Goal: Task Accomplishment & Management: Complete application form

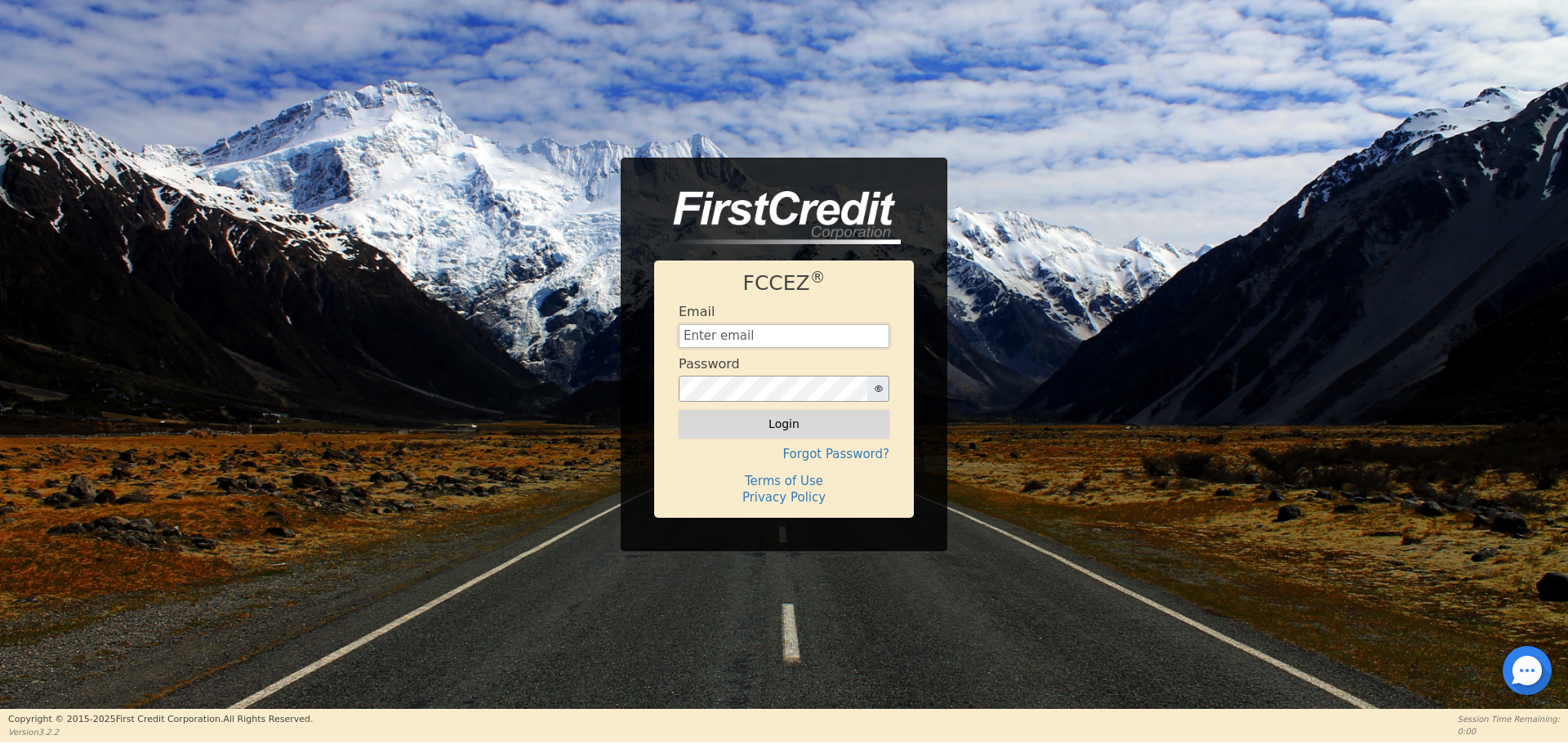
type input "[EMAIL_ADDRESS][DOMAIN_NAME]"
click at [809, 428] on button "Login" at bounding box center [784, 424] width 211 height 28
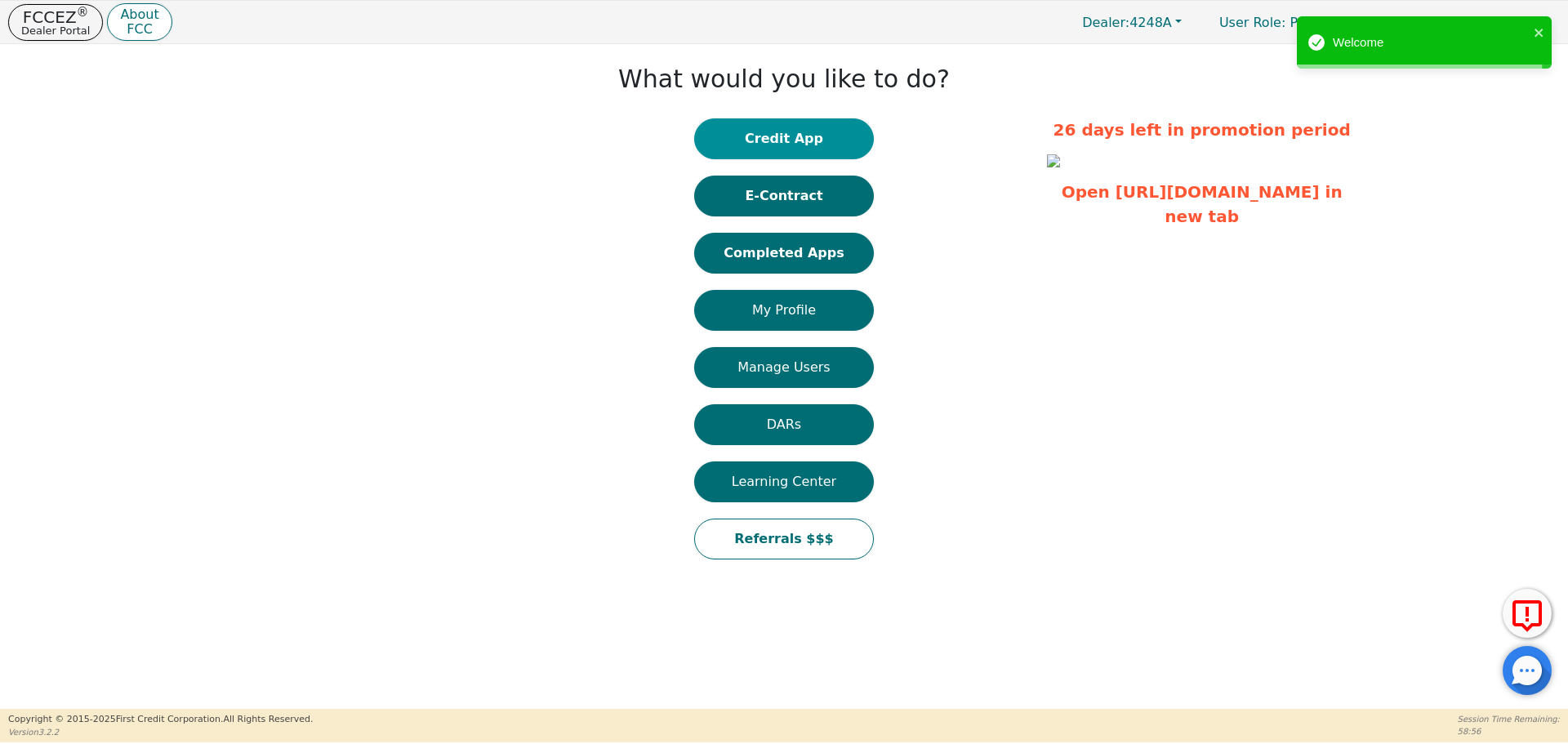
click at [728, 135] on button "Credit App" at bounding box center [784, 138] width 180 height 40
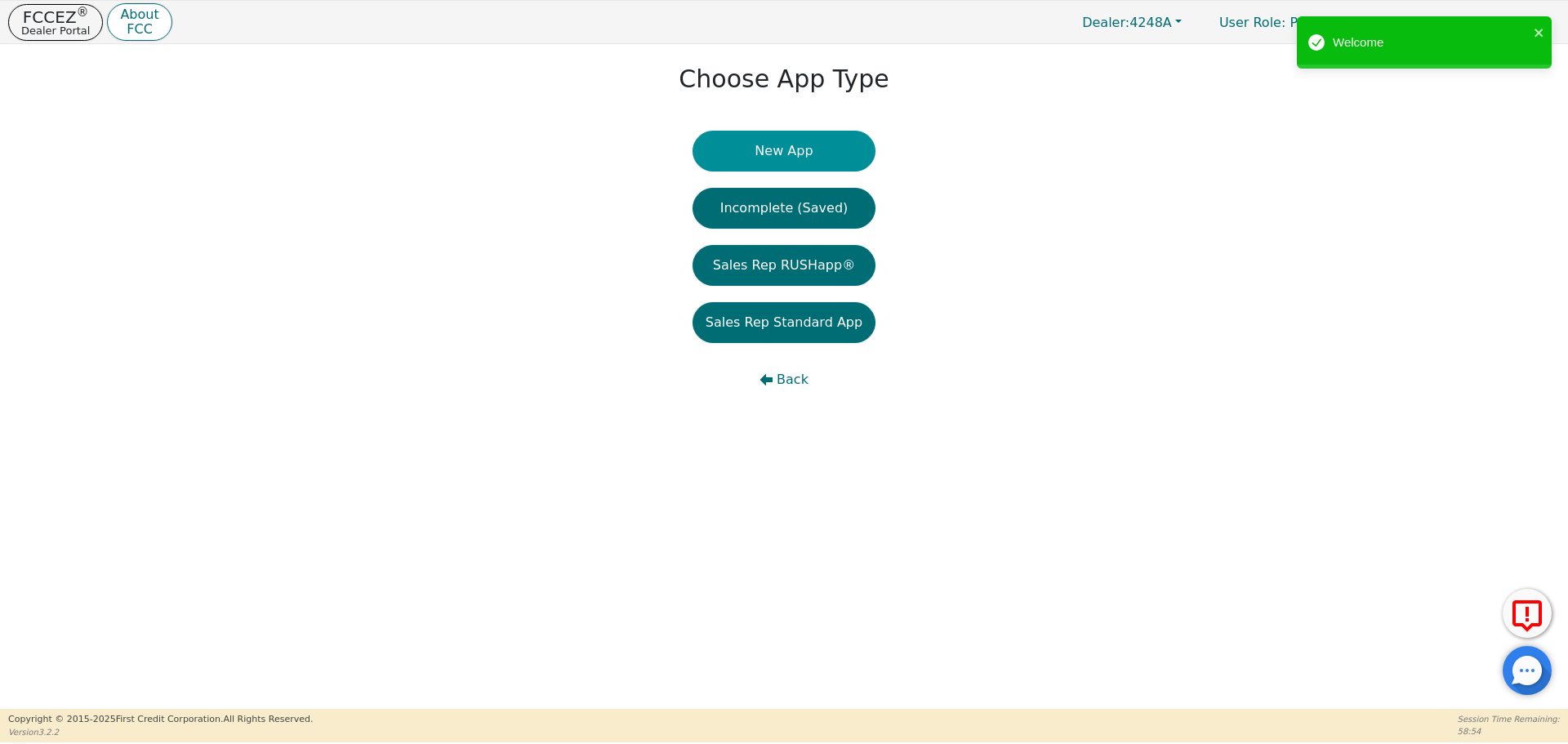
click at [733, 138] on button "New App" at bounding box center [784, 150] width 183 height 40
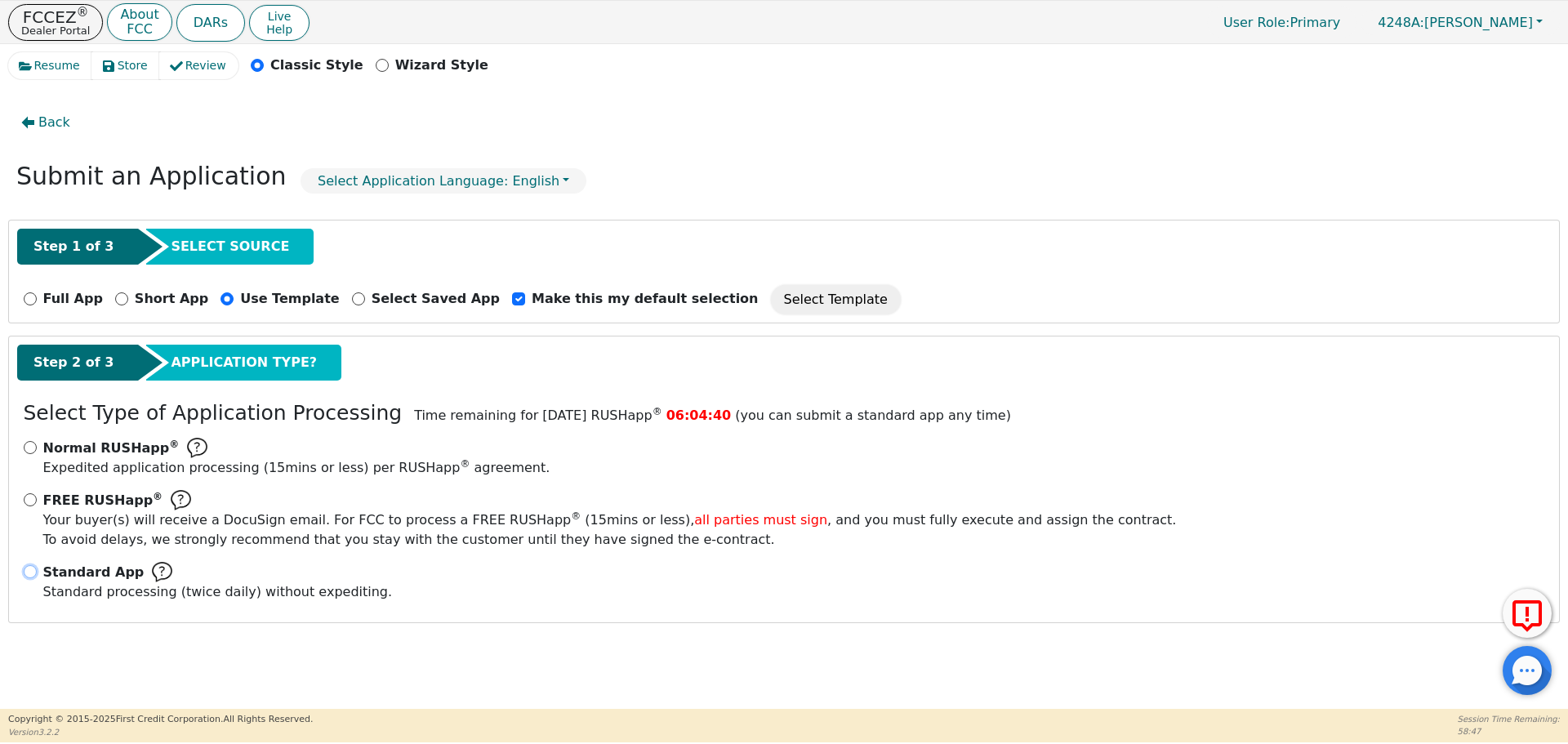
click at [31, 569] on input "Standard App Standard processing (twice daily) without expediting." at bounding box center [30, 572] width 13 height 13
radio input "true"
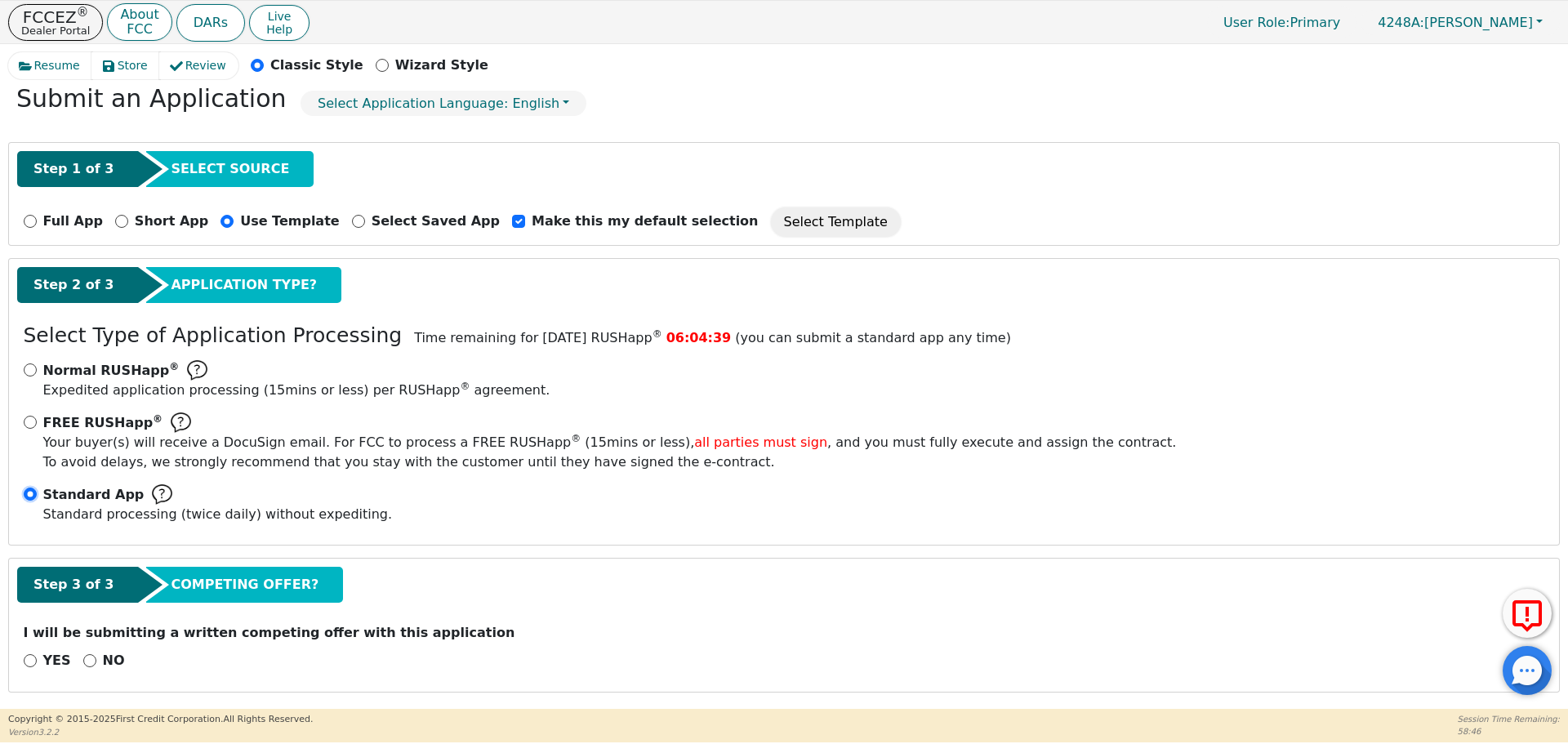
scroll to position [82, 0]
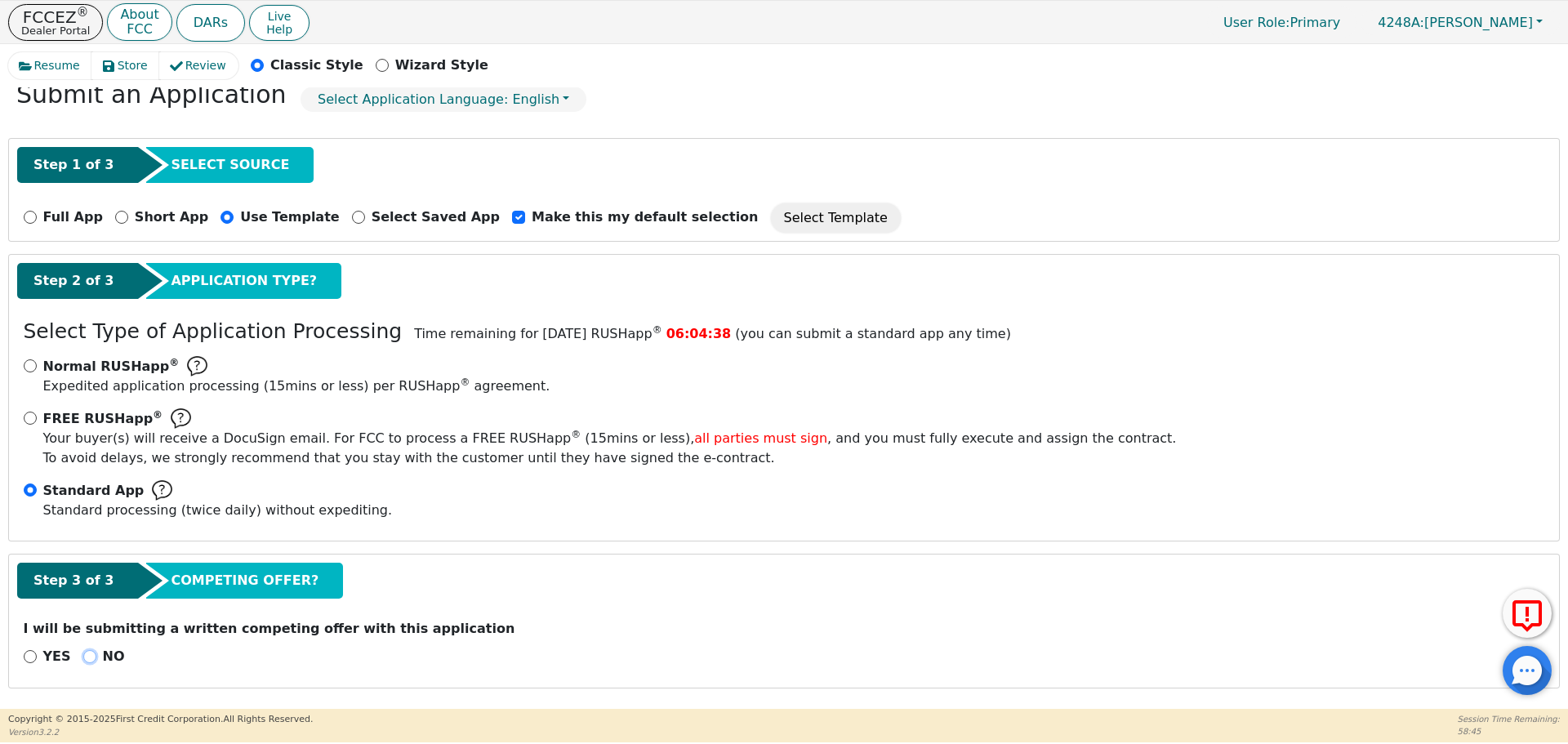
click at [84, 654] on input "NO" at bounding box center [90, 657] width 13 height 13
radio input "true"
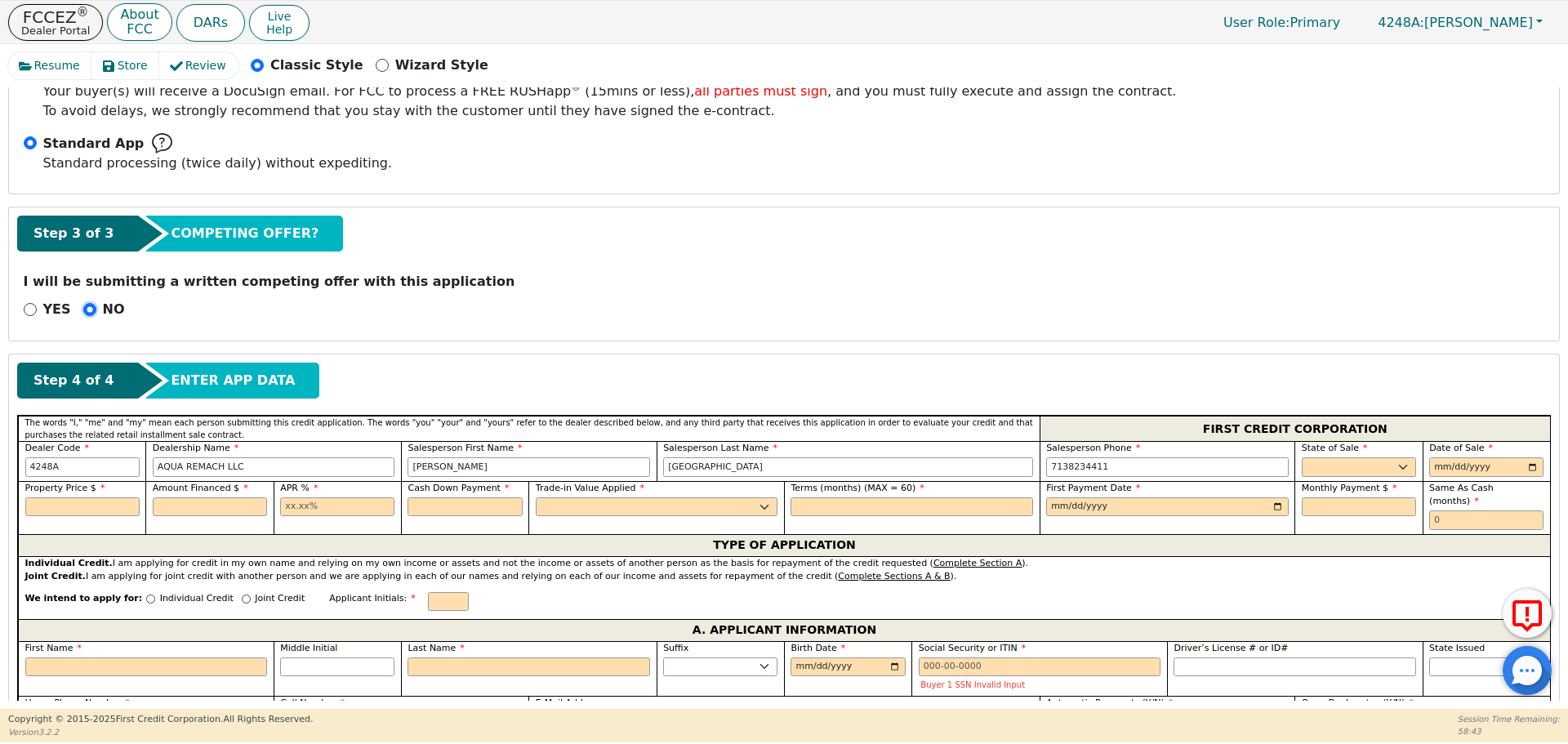
scroll to position [430, 0]
click at [1325, 470] on select "AK AL AR AZ CA CO CT DC DE FL [GEOGRAPHIC_DATA] HI IA ID IL IN KS [GEOGRAPHIC_D…" at bounding box center [1359, 466] width 115 height 20
select select "[GEOGRAPHIC_DATA]"
click at [1302, 456] on select "AK AL AR AZ CA CO CT DC DE FL [GEOGRAPHIC_DATA] HI IA ID IL IN KS [GEOGRAPHIC_D…" at bounding box center [1359, 466] width 115 height 20
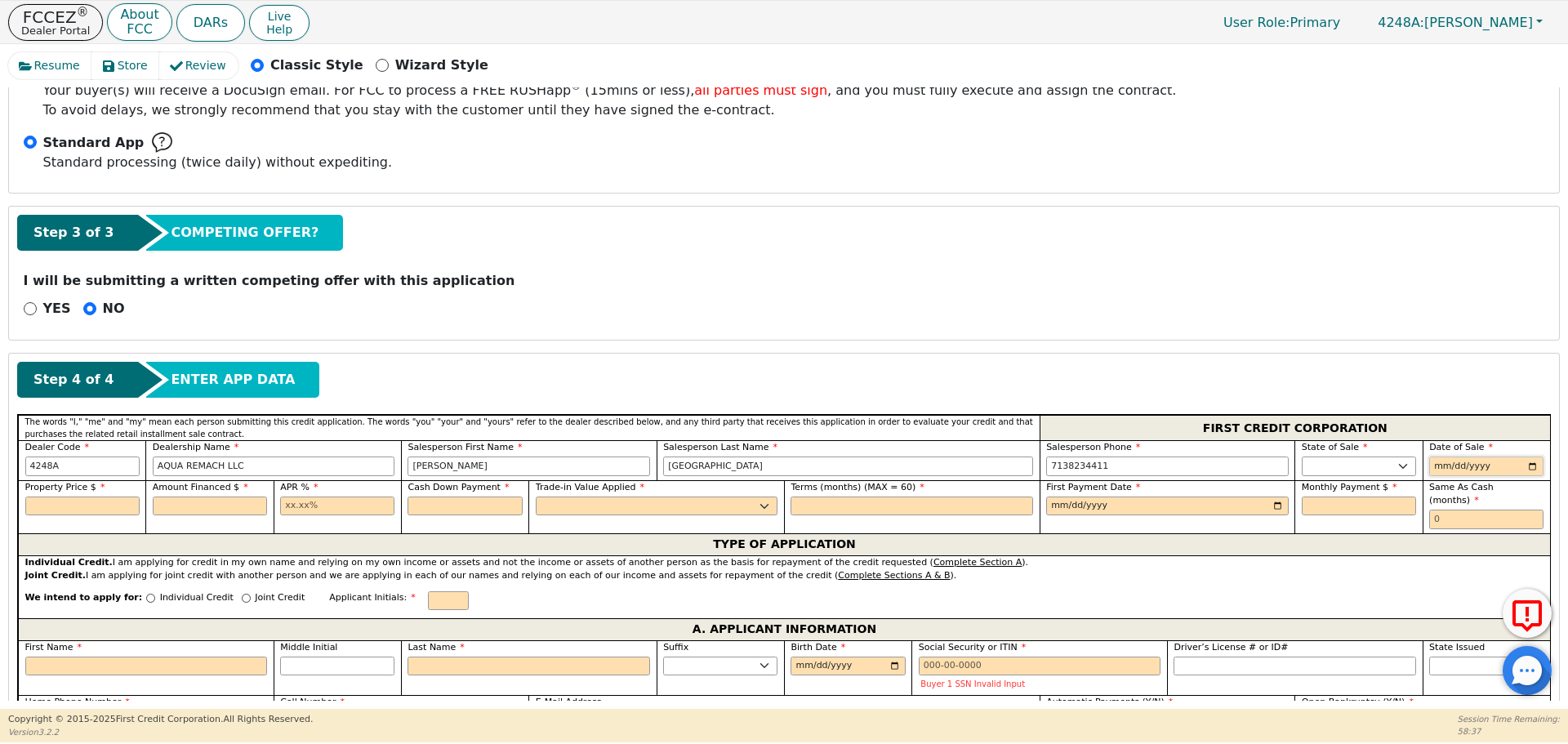
click at [1438, 463] on input "date" at bounding box center [1487, 466] width 115 height 20
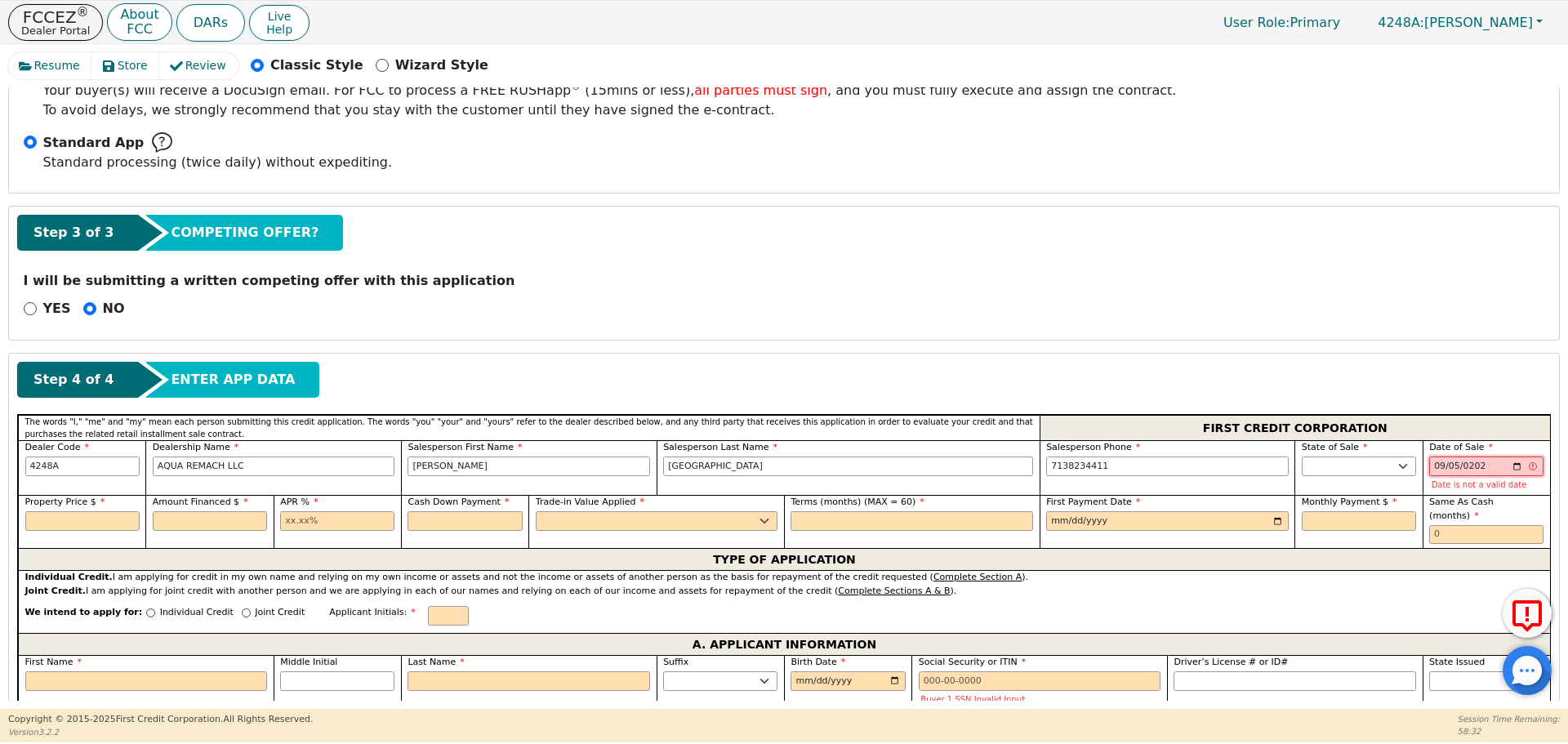
type input "[DATE]"
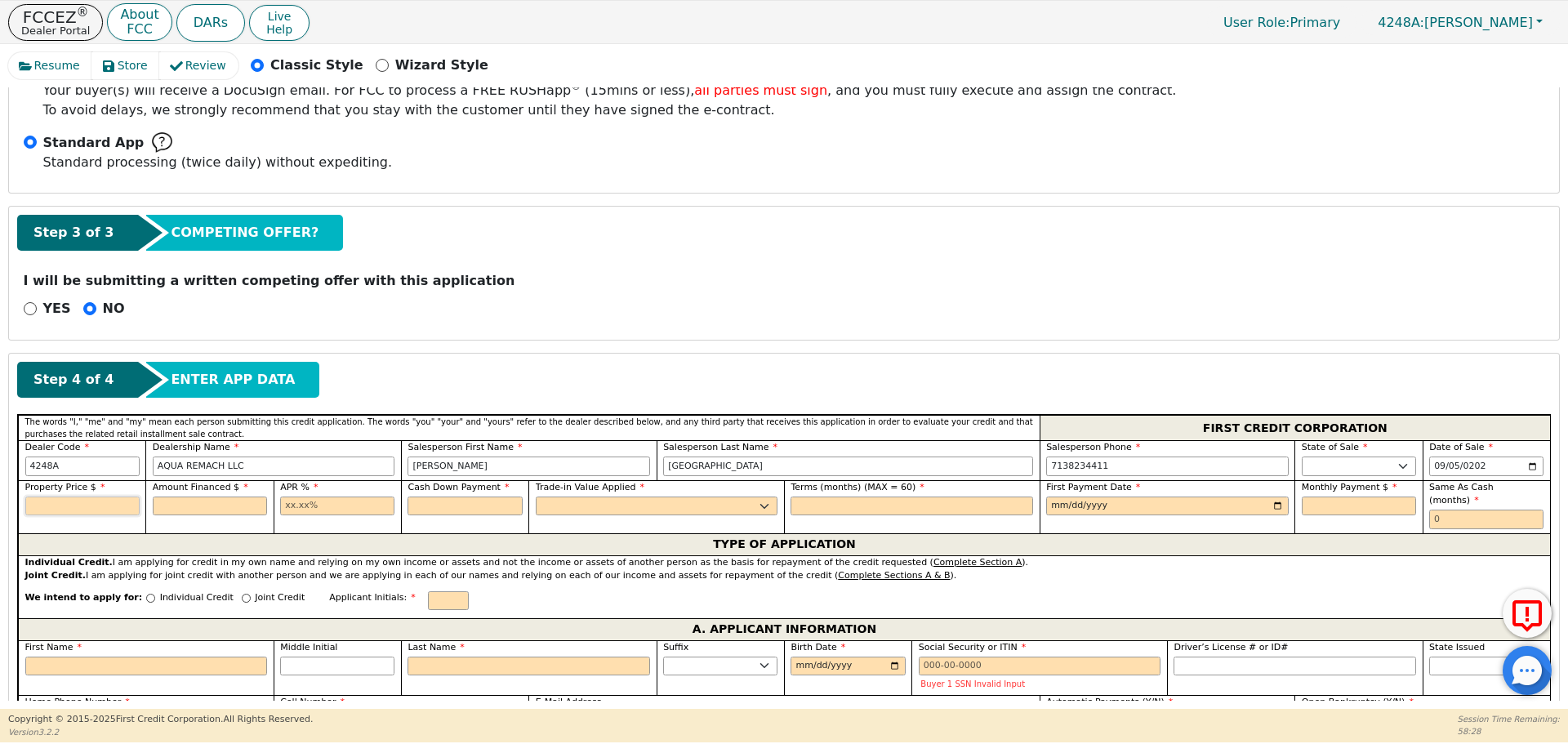
click at [102, 506] on input "text" at bounding box center [83, 506] width 115 height 20
type input "8500.00"
type input "17.99"
type input "0.00"
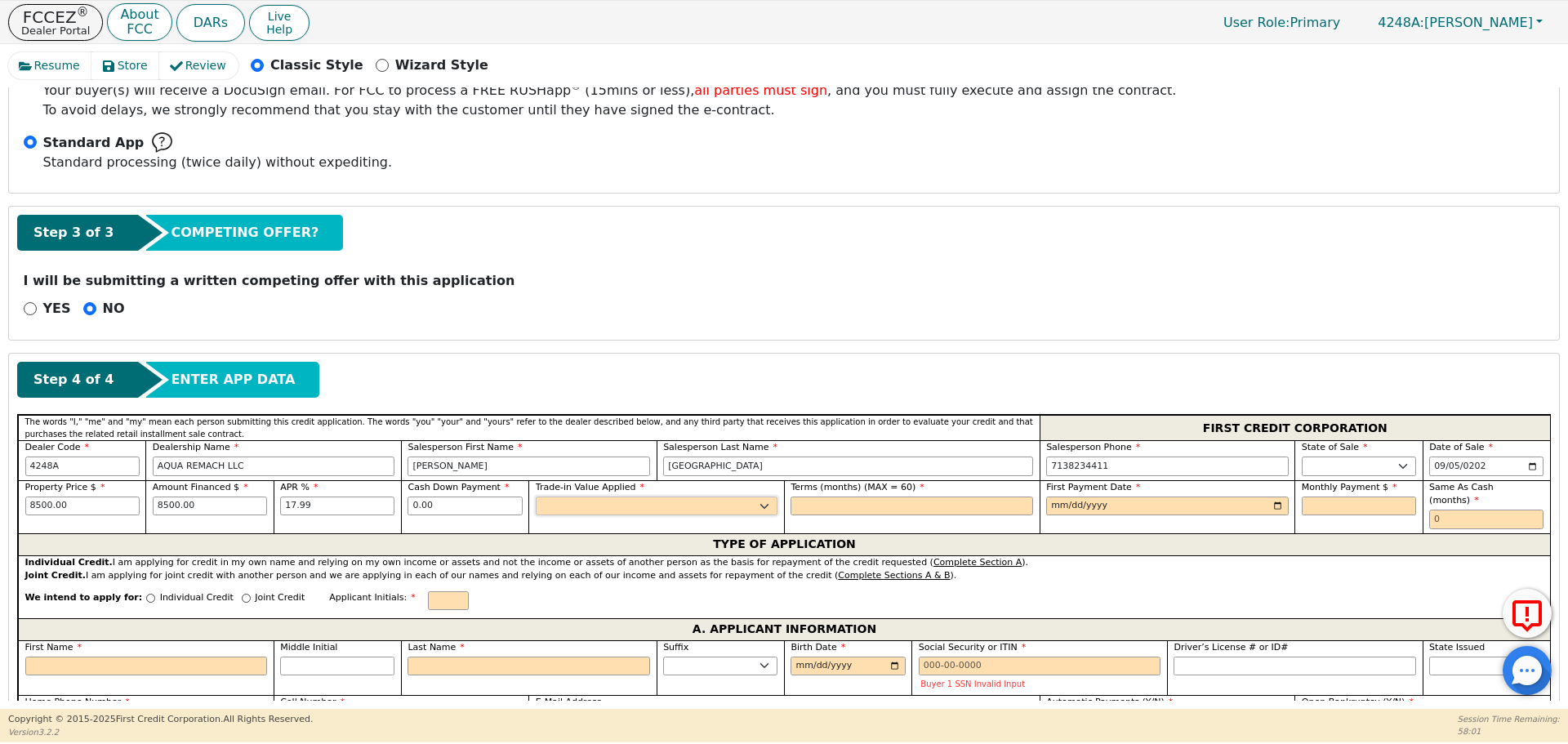
select select "n"
type input "60"
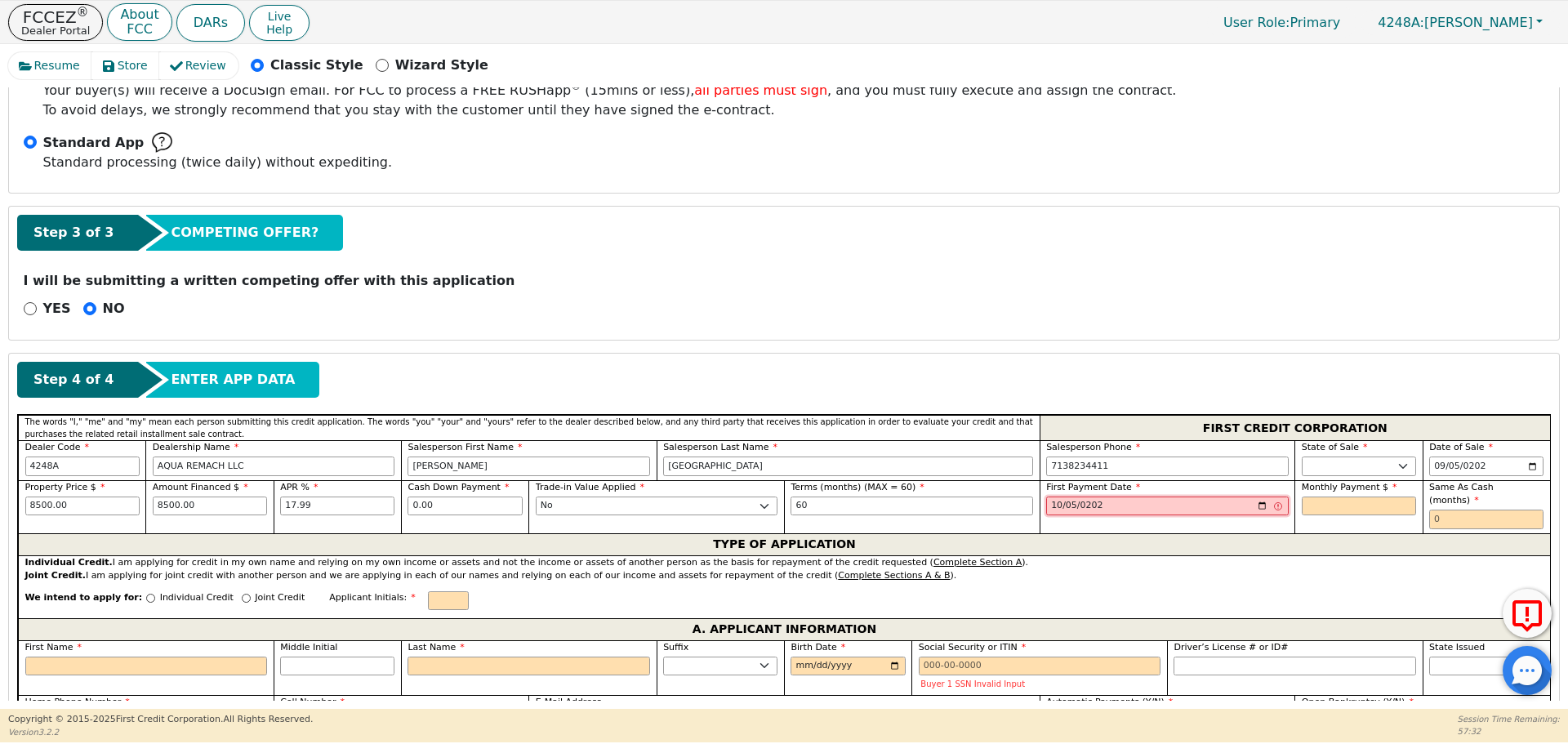
type input "[DATE]"
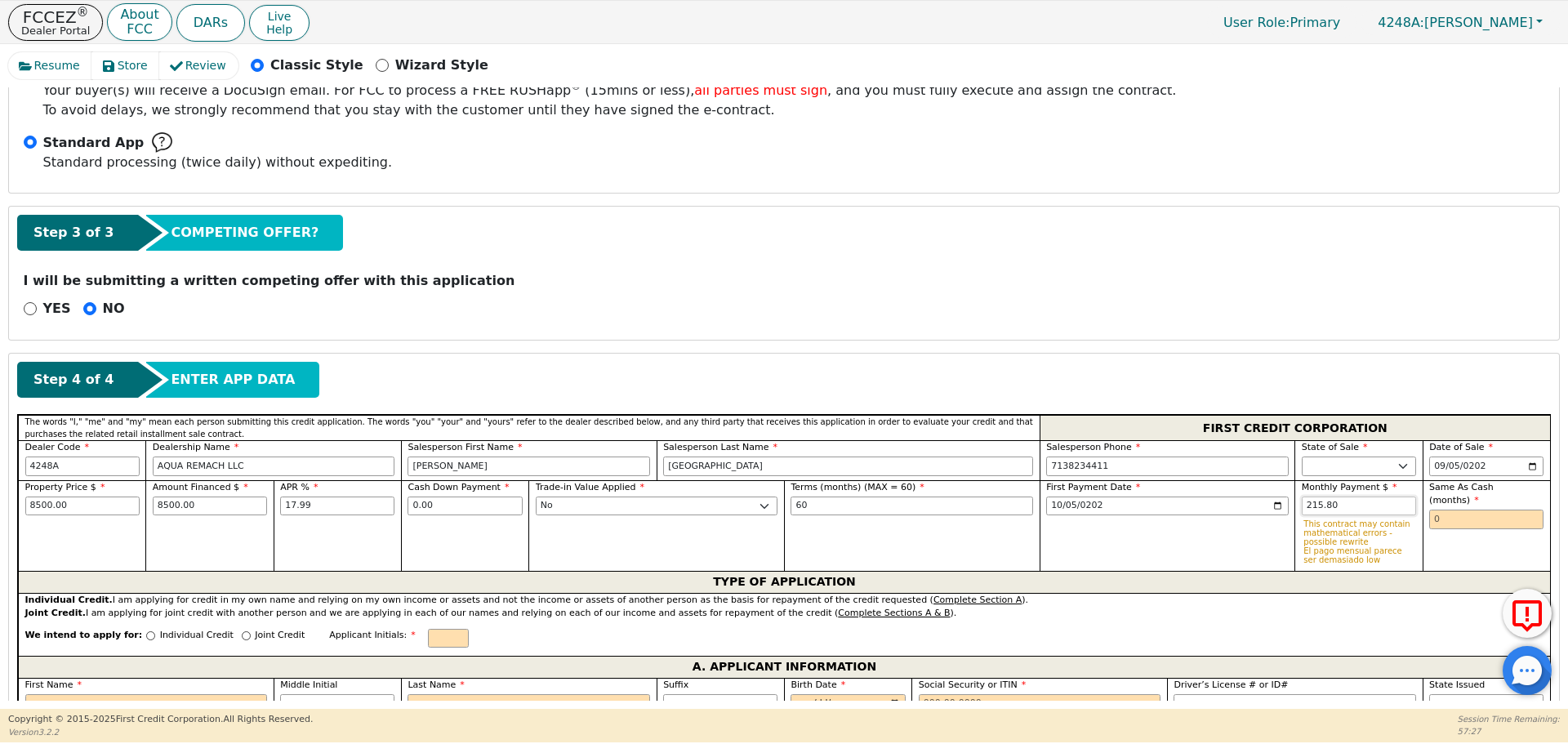
type input "215.80"
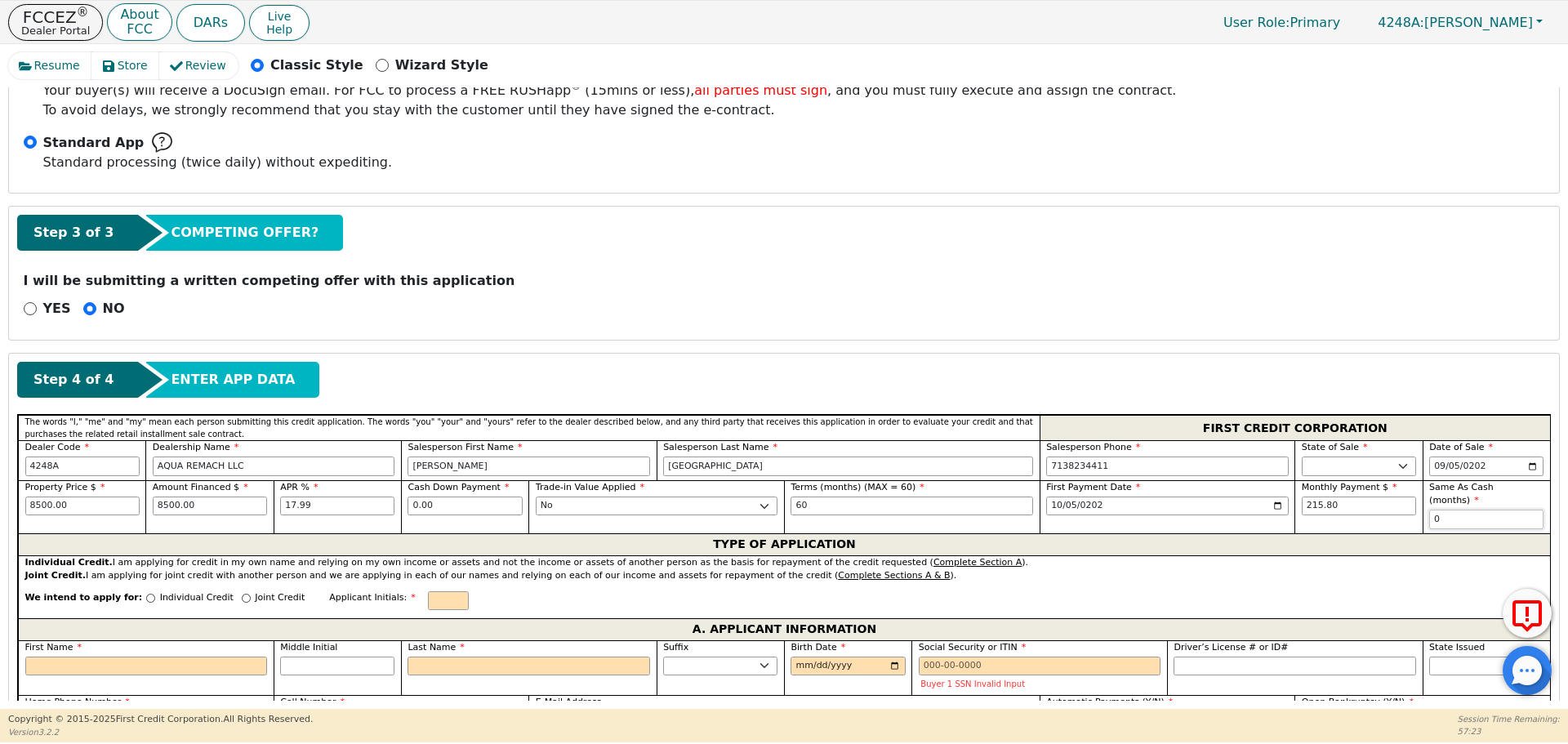
type input "0"
click at [146, 594] on input "Individual Credit" at bounding box center [151, 598] width 9 height 9
radio input "true"
click at [134, 657] on input "First Name" at bounding box center [147, 666] width 243 height 20
type input "W"
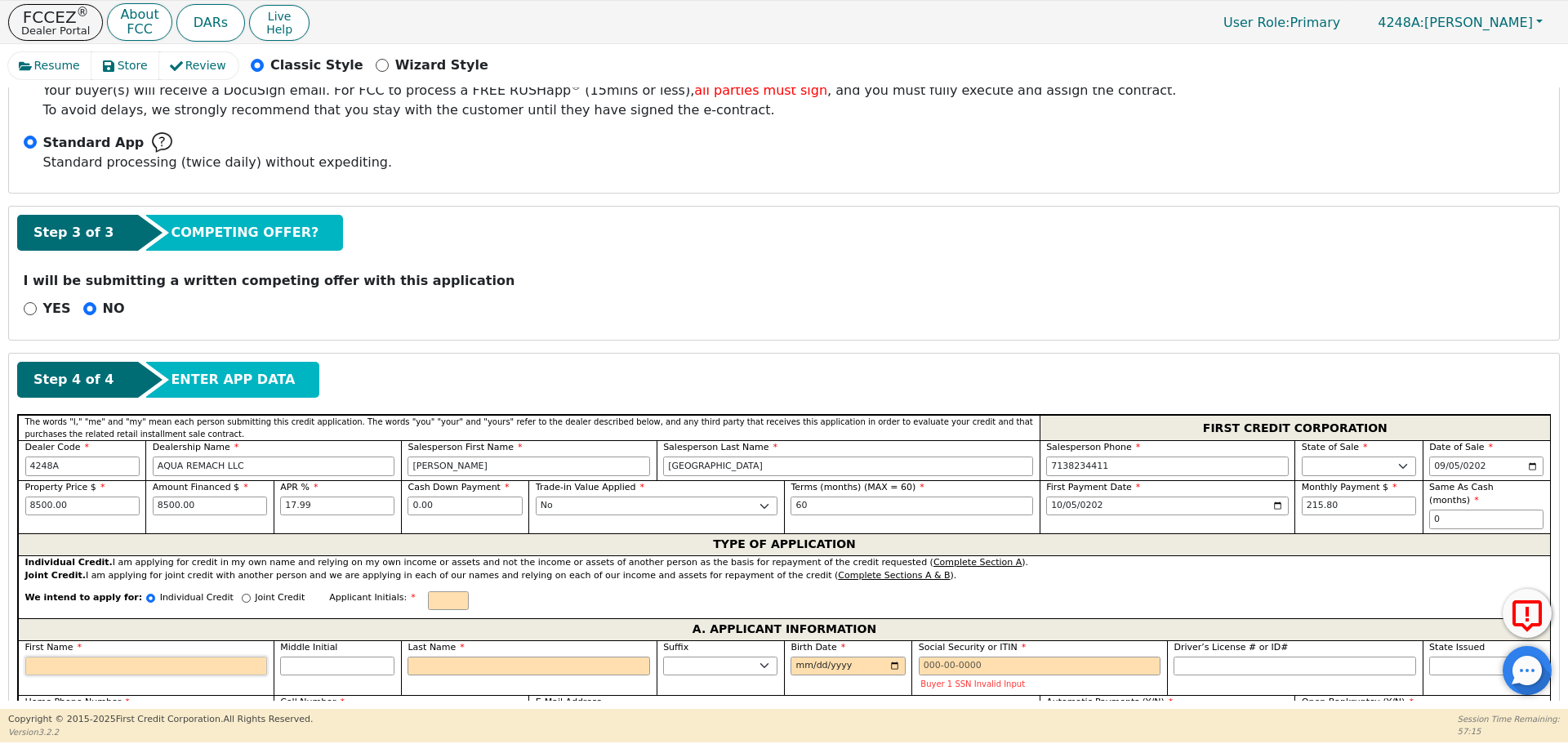
type input "W"
type input "We"
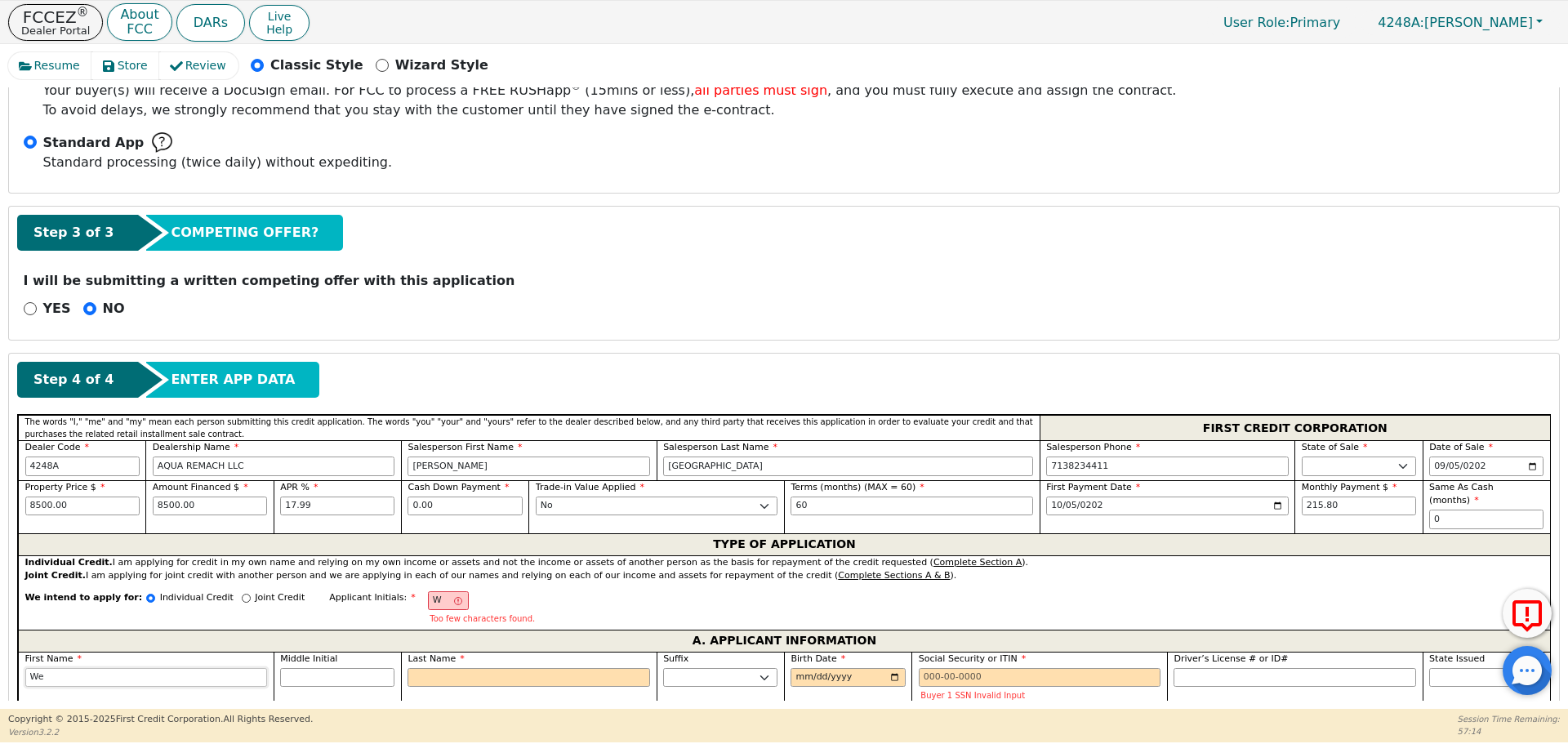
type input "[PERSON_NAME]"
type input "Wend"
type input "[PERSON_NAME]"
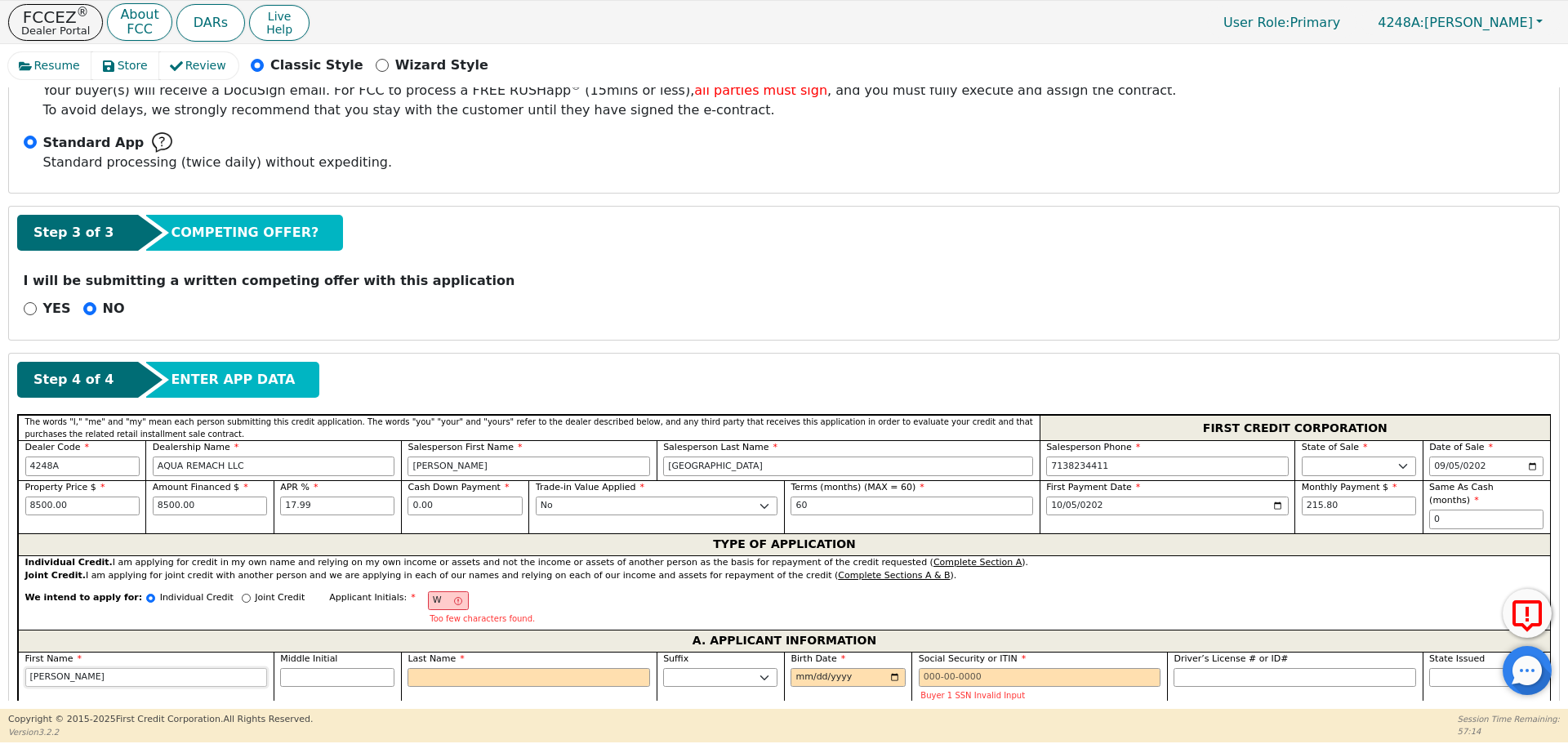
type input "[PERSON_NAME]"
type input "WV"
type input "V"
type input "[PERSON_NAME]"
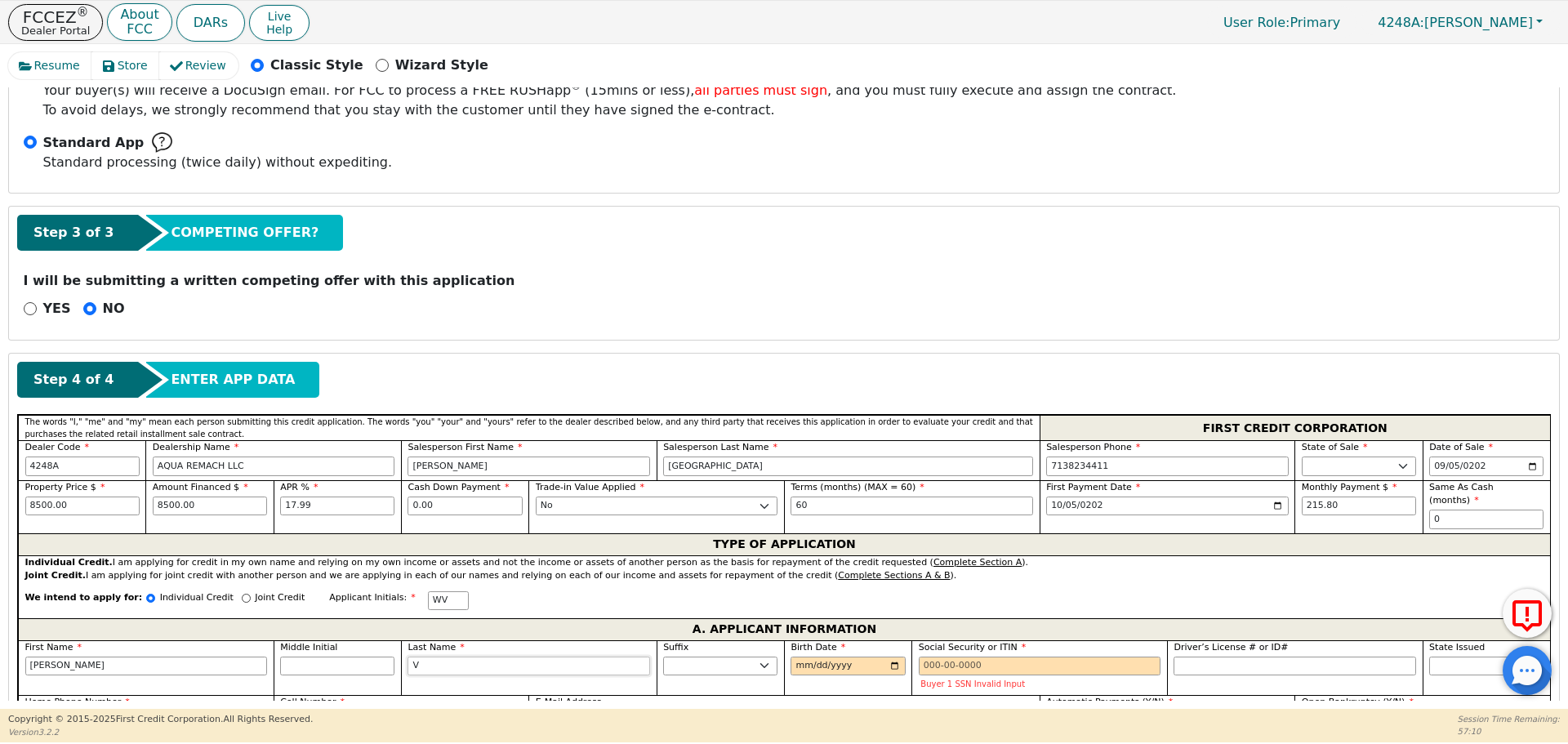
type input "Va"
type input "[PERSON_NAME]"
type input "Vaz"
type input "[PERSON_NAME]"
type input "Vazq"
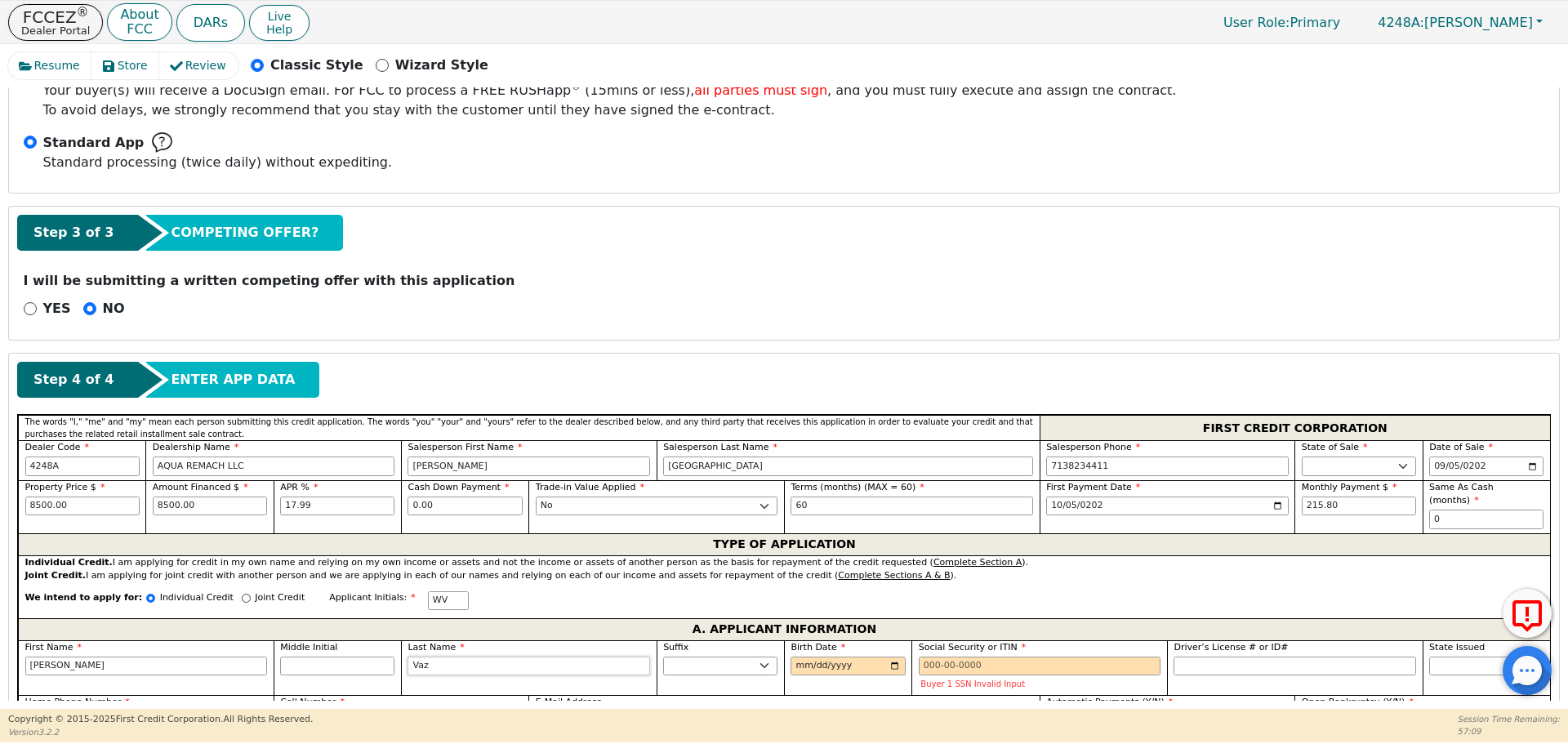
type input "[PERSON_NAME]"
type input "Vazqu"
type input "[PERSON_NAME]"
type input "Vazque"
type input "[PERSON_NAME]"
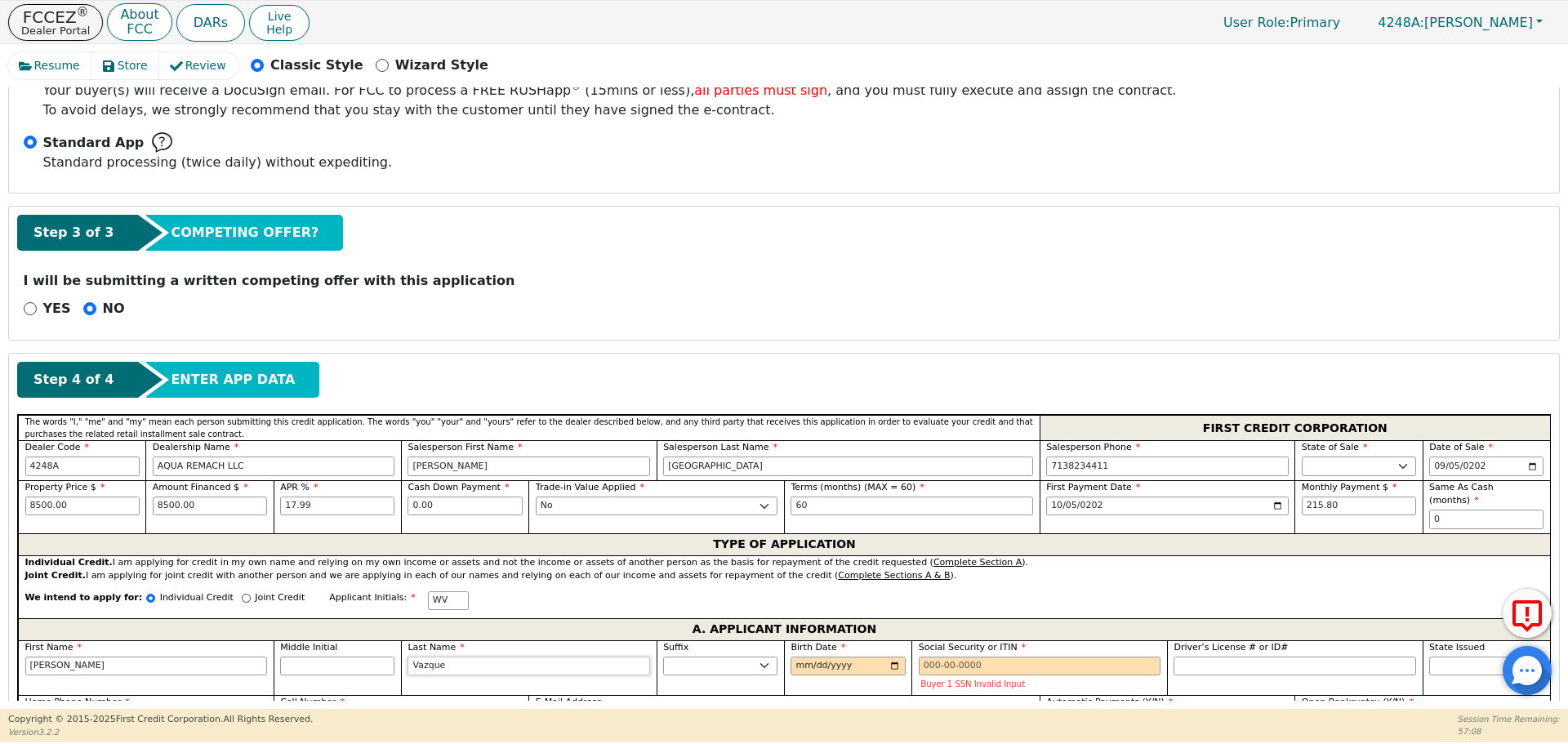
type input "[PERSON_NAME]"
type input "[DATE]"
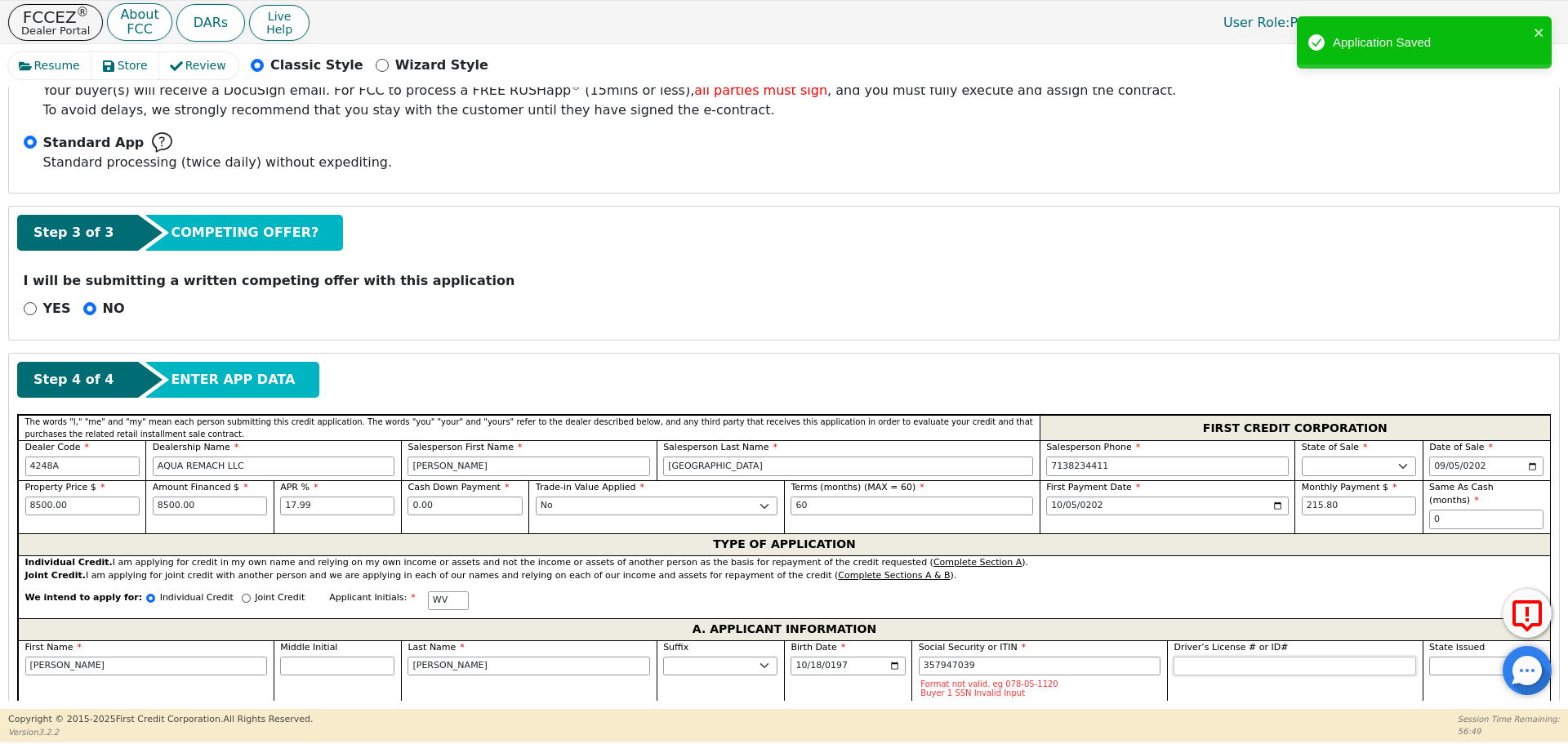
type input "***-**-7039"
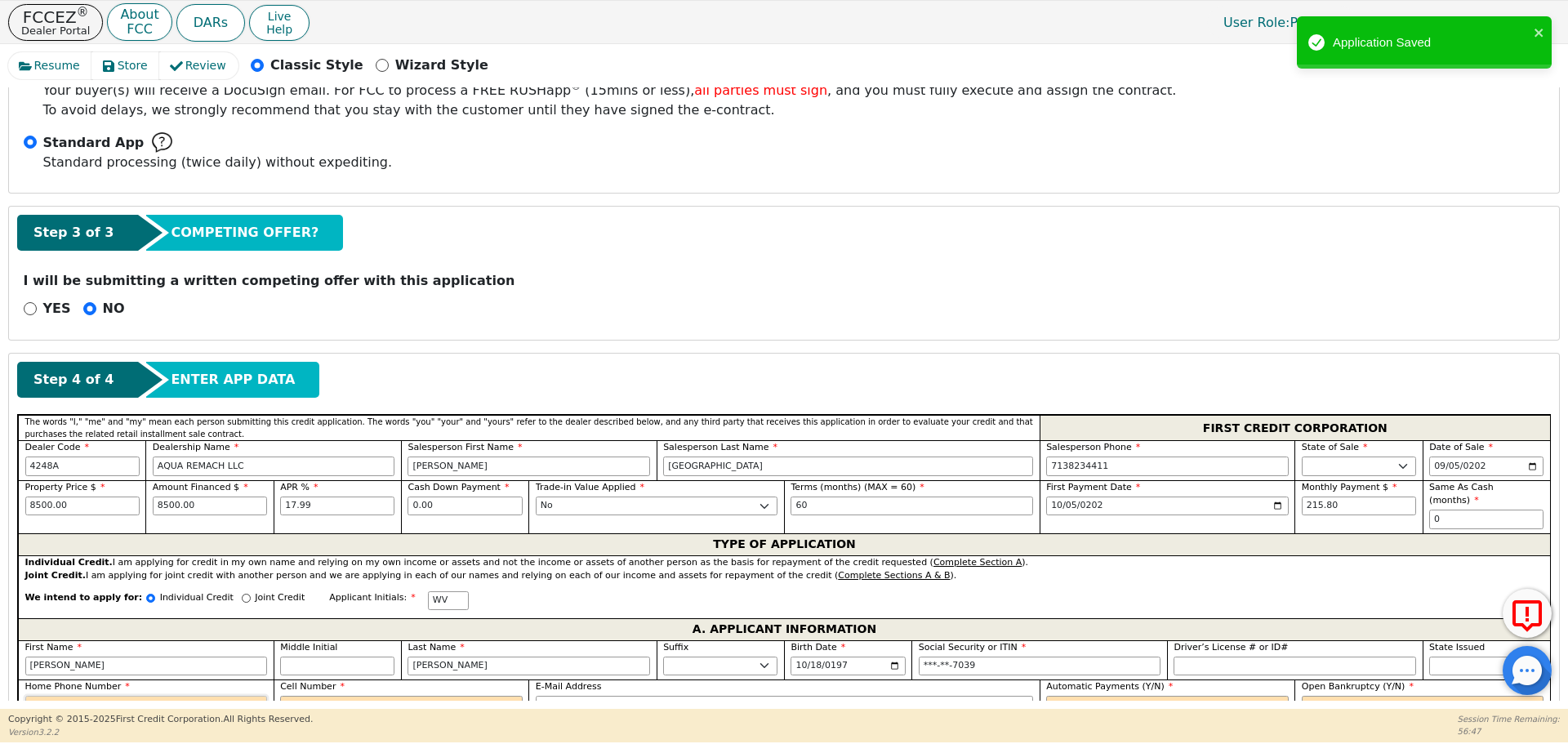
scroll to position [431, 0]
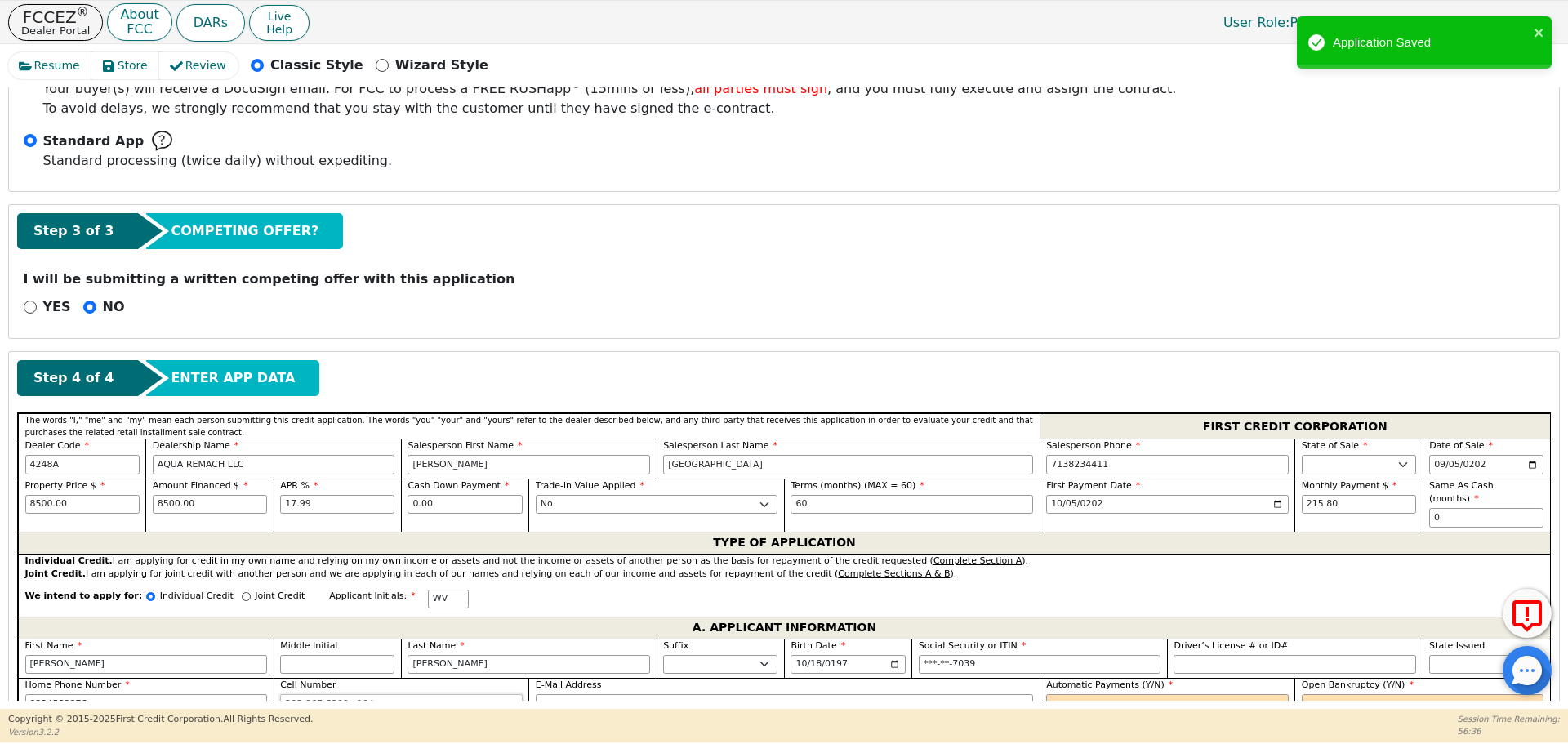
type input "[PHONE_NUMBER]"
type input "y"
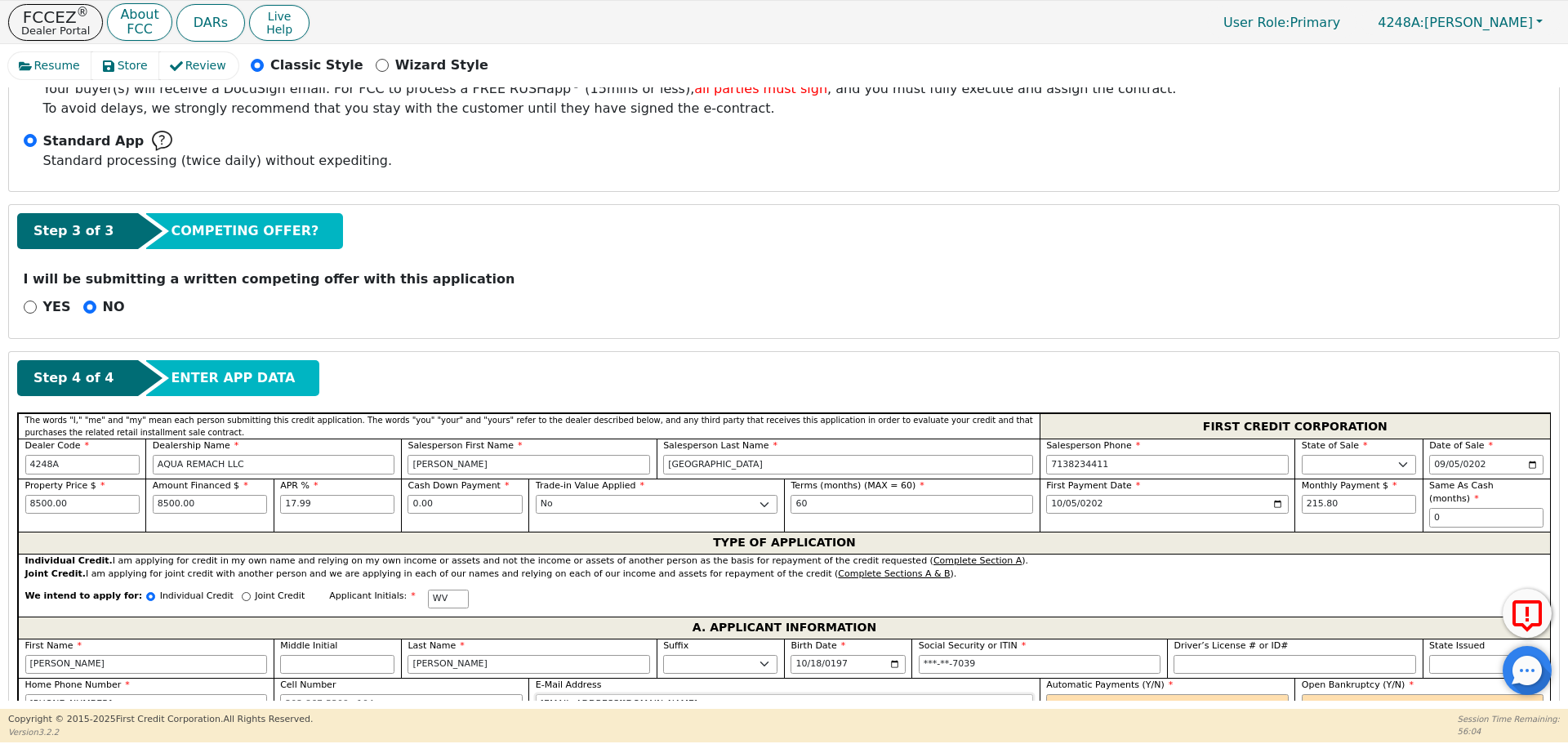
type input "[EMAIL_ADDRESS][DOMAIN_NAME]"
select select "y"
type input "[PERSON_NAME]"
select select "n"
click at [481, 287] on p "I will be submitting a written competing offer with this application" at bounding box center [784, 278] width 1522 height 20
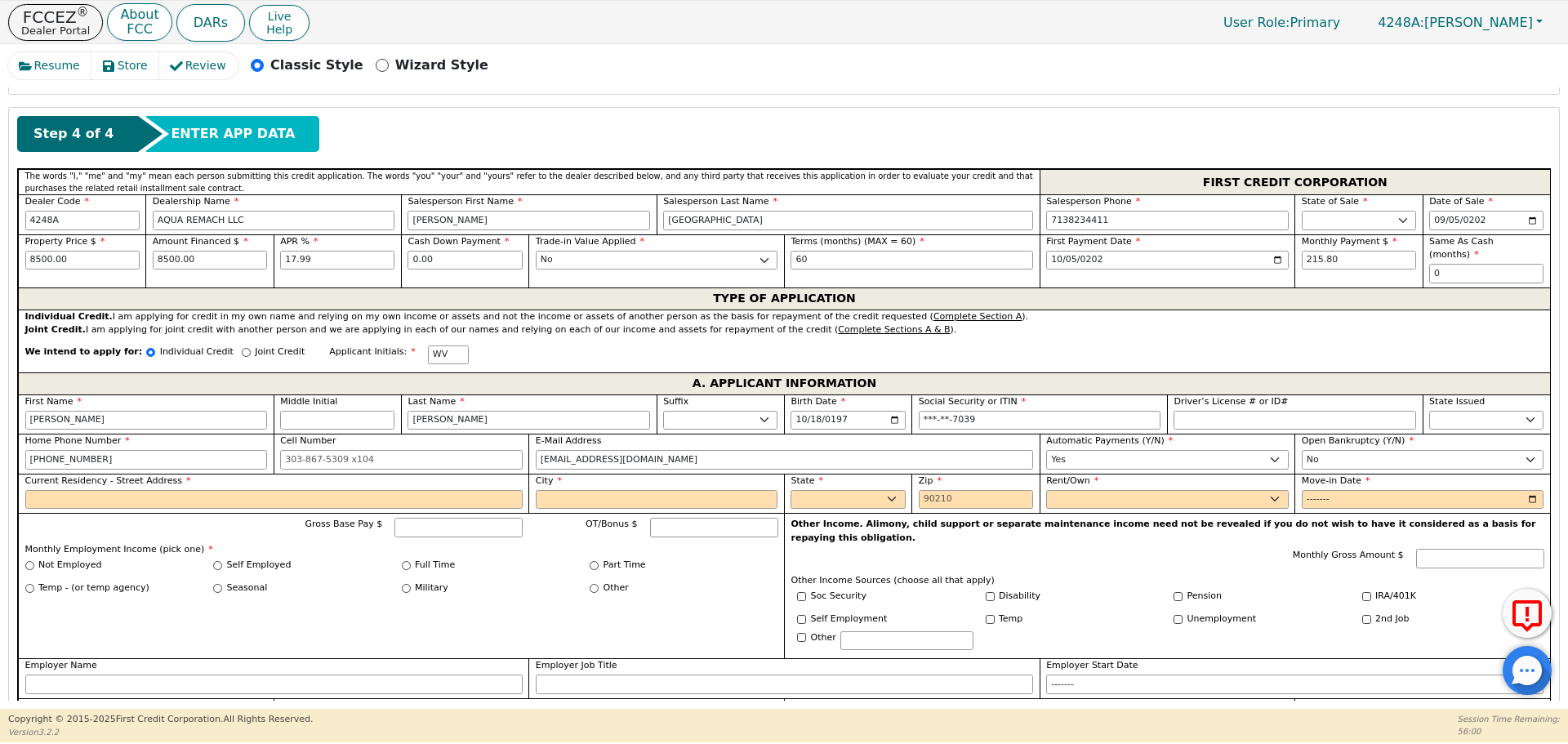
scroll to position [735, 0]
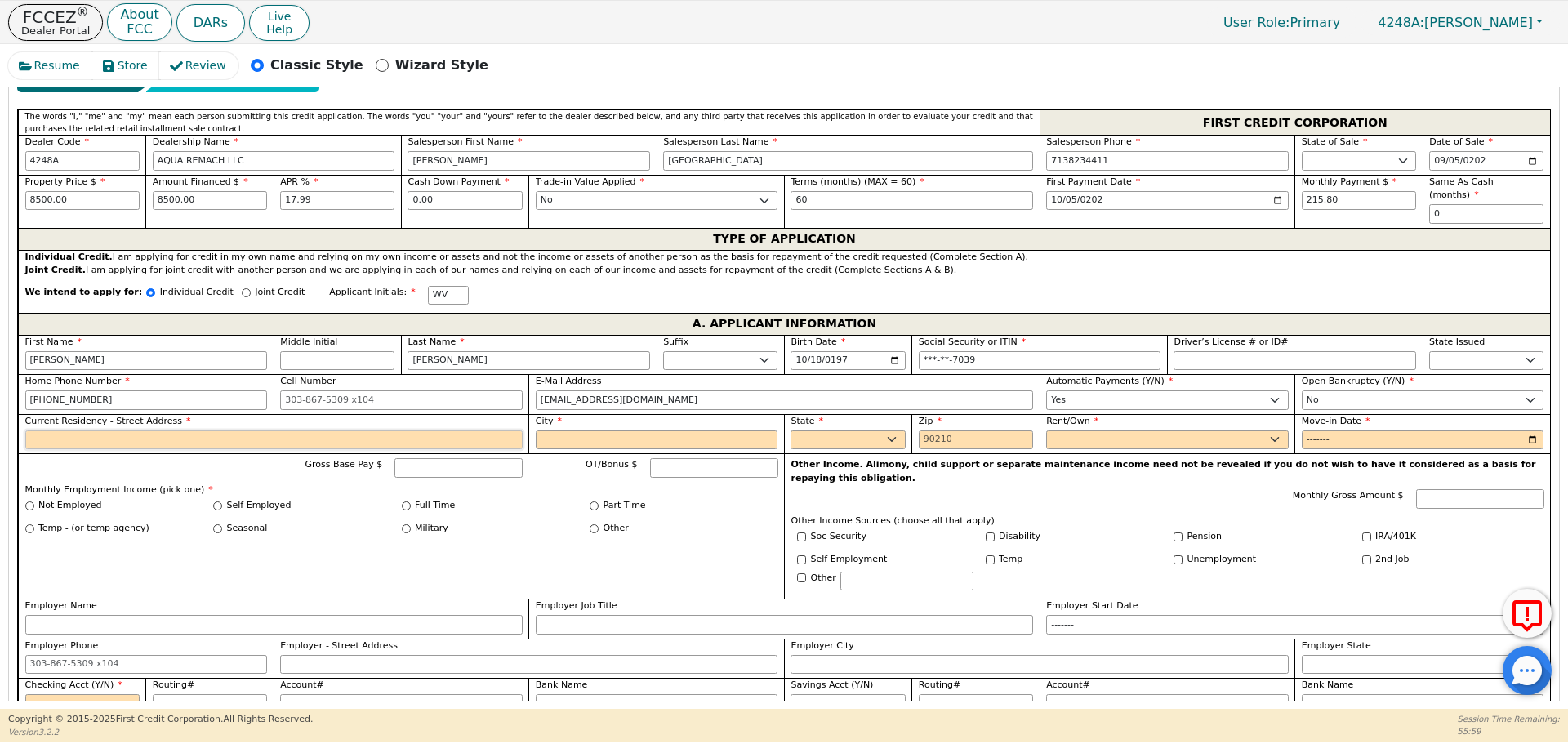
click at [205, 430] on input "Current Residency - Street Address" at bounding box center [274, 439] width 498 height 20
type input "29102 portisoy dr"
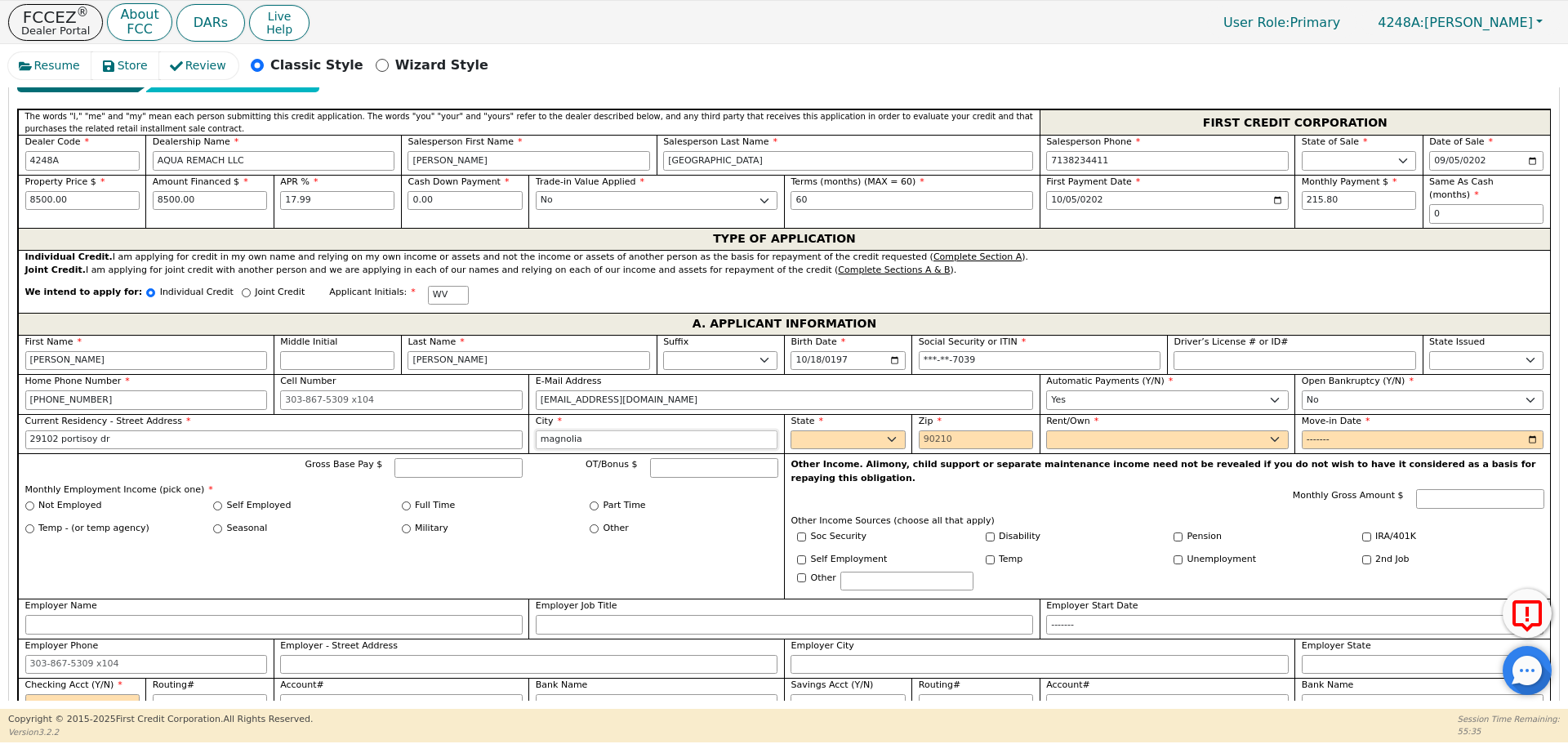
type input "magnolia"
click at [814, 430] on select "AK AL AR AZ CA CO CT DC DE FL [GEOGRAPHIC_DATA] HI IA ID IL IN KS [GEOGRAPHIC_D…" at bounding box center [848, 439] width 115 height 20
select select "[GEOGRAPHIC_DATA]"
click at [791, 430] on select "AK AL AR AZ CA CO CT DC DE FL [GEOGRAPHIC_DATA] HI IA ID IL IN KS [GEOGRAPHIC_D…" at bounding box center [848, 439] width 115 height 20
type input "77354"
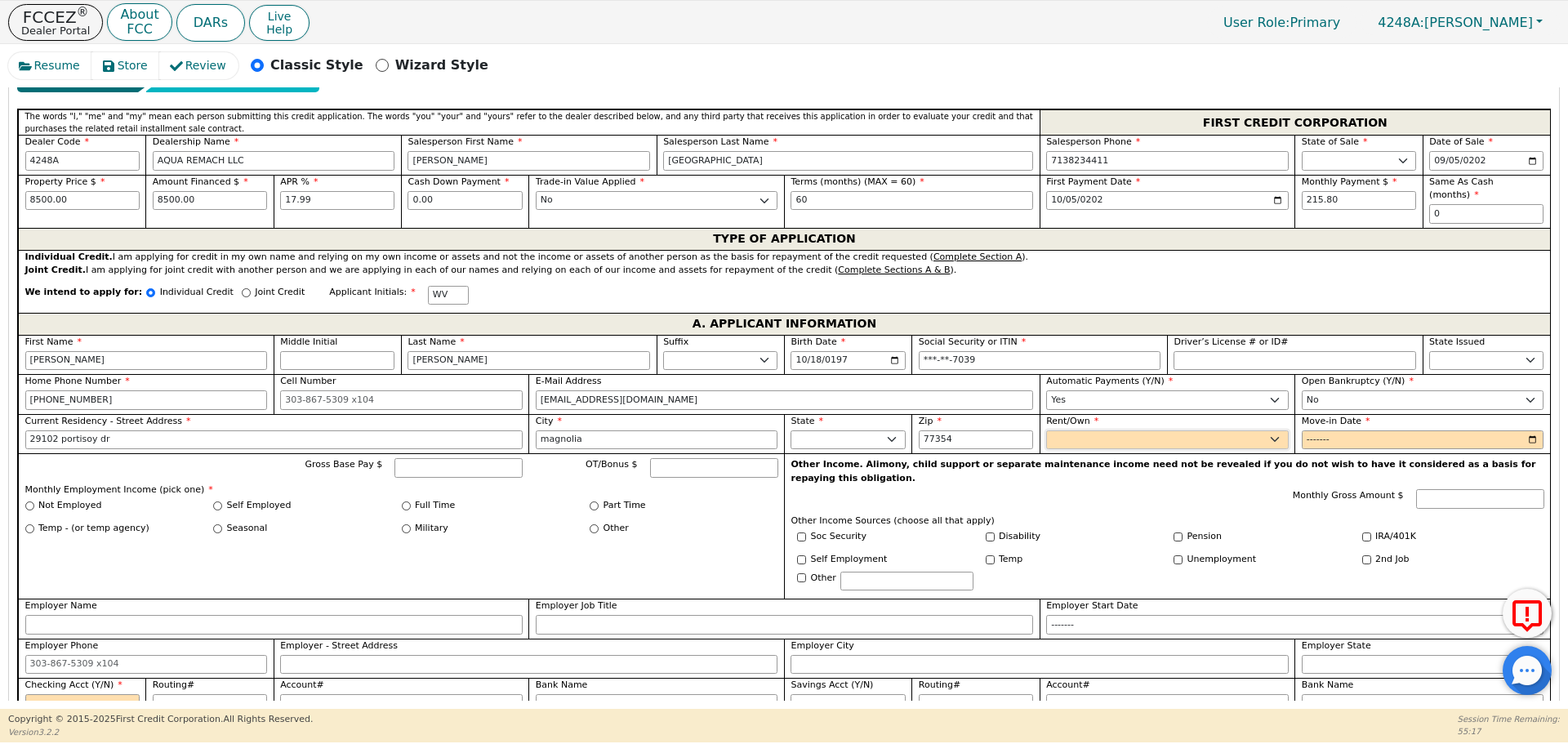
select select "Own"
type input "2024-01"
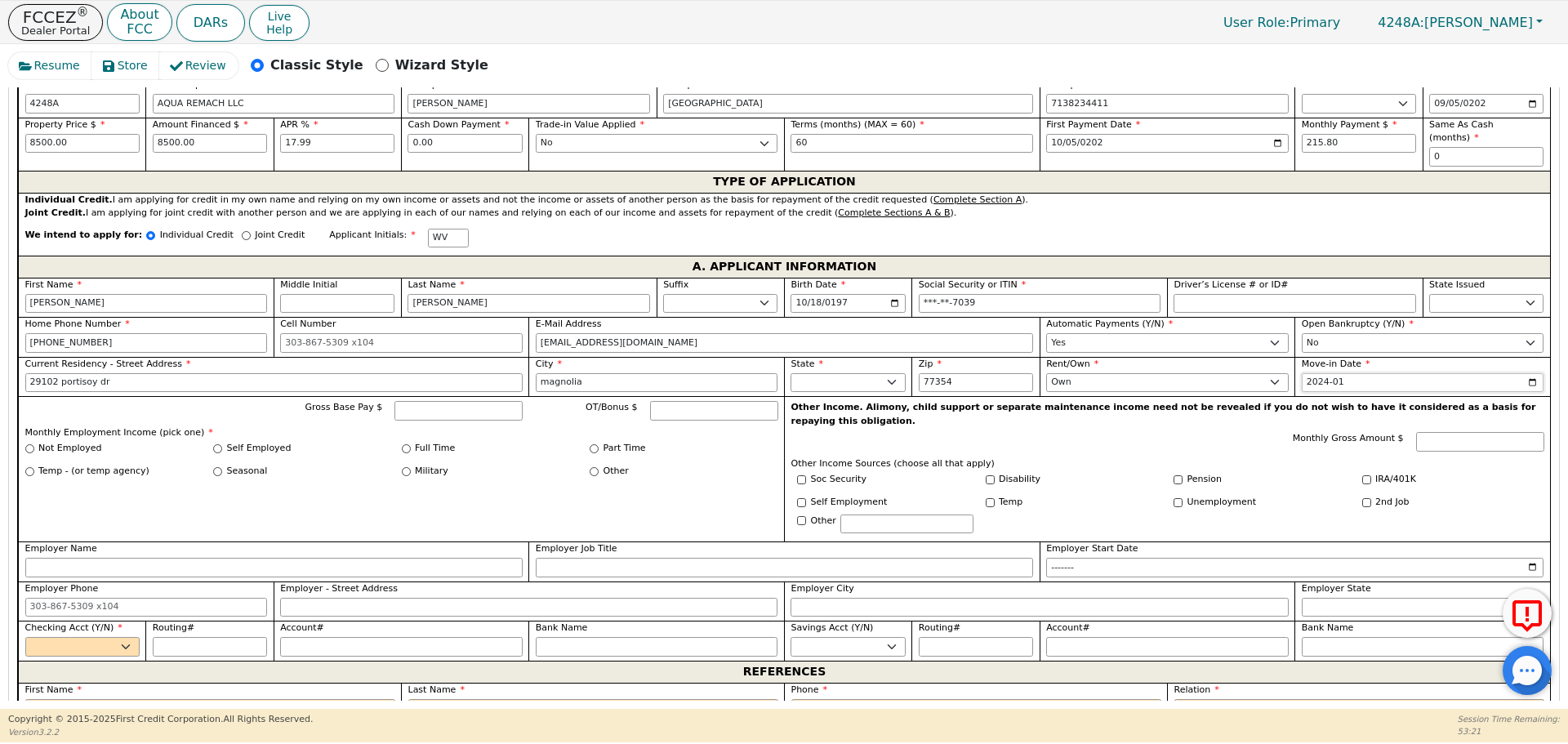
scroll to position [799, 0]
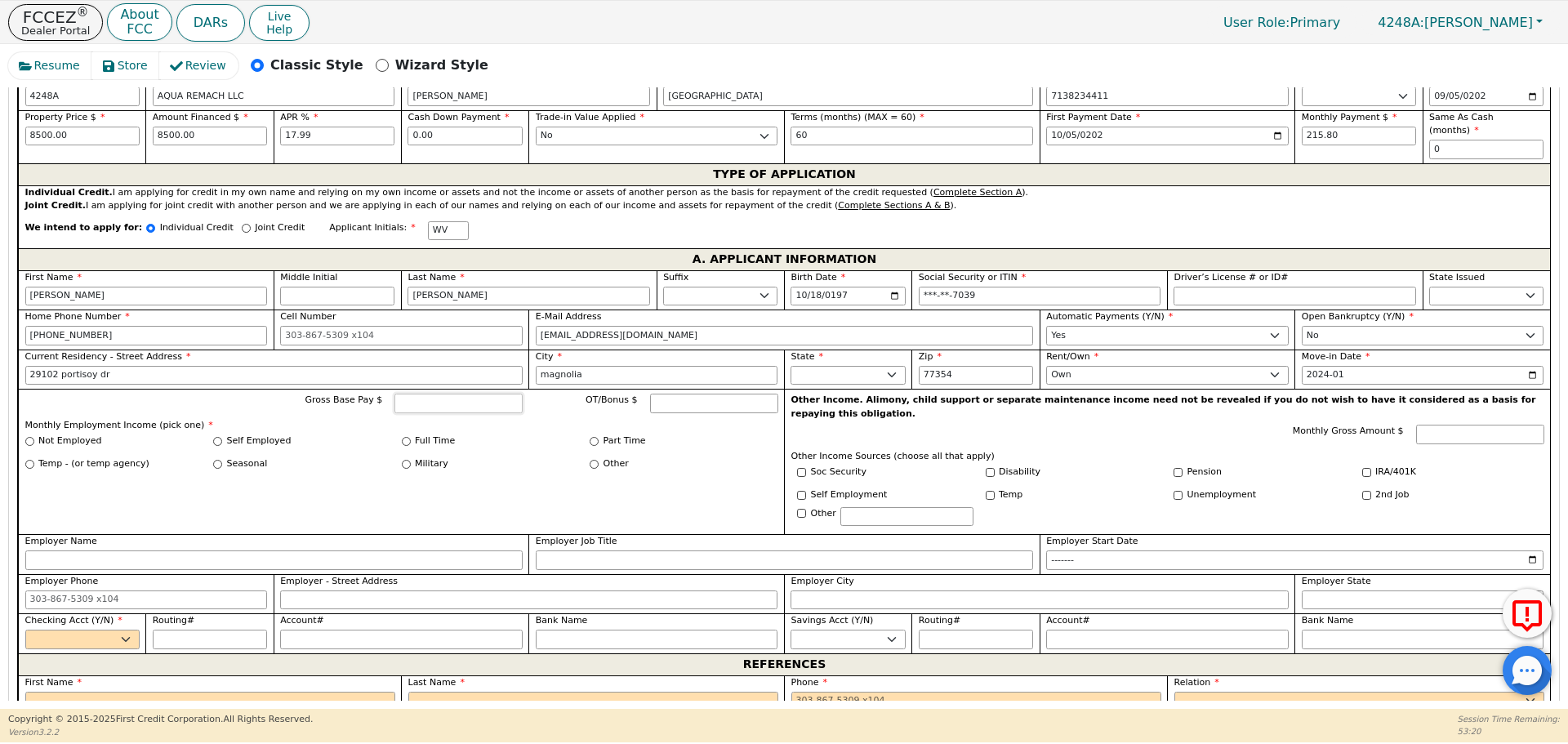
click at [400, 395] on input "Gross Base Pay $" at bounding box center [458, 403] width 128 height 20
click at [216, 436] on input "Self Employed" at bounding box center [218, 441] width 9 height 9
radio input "true"
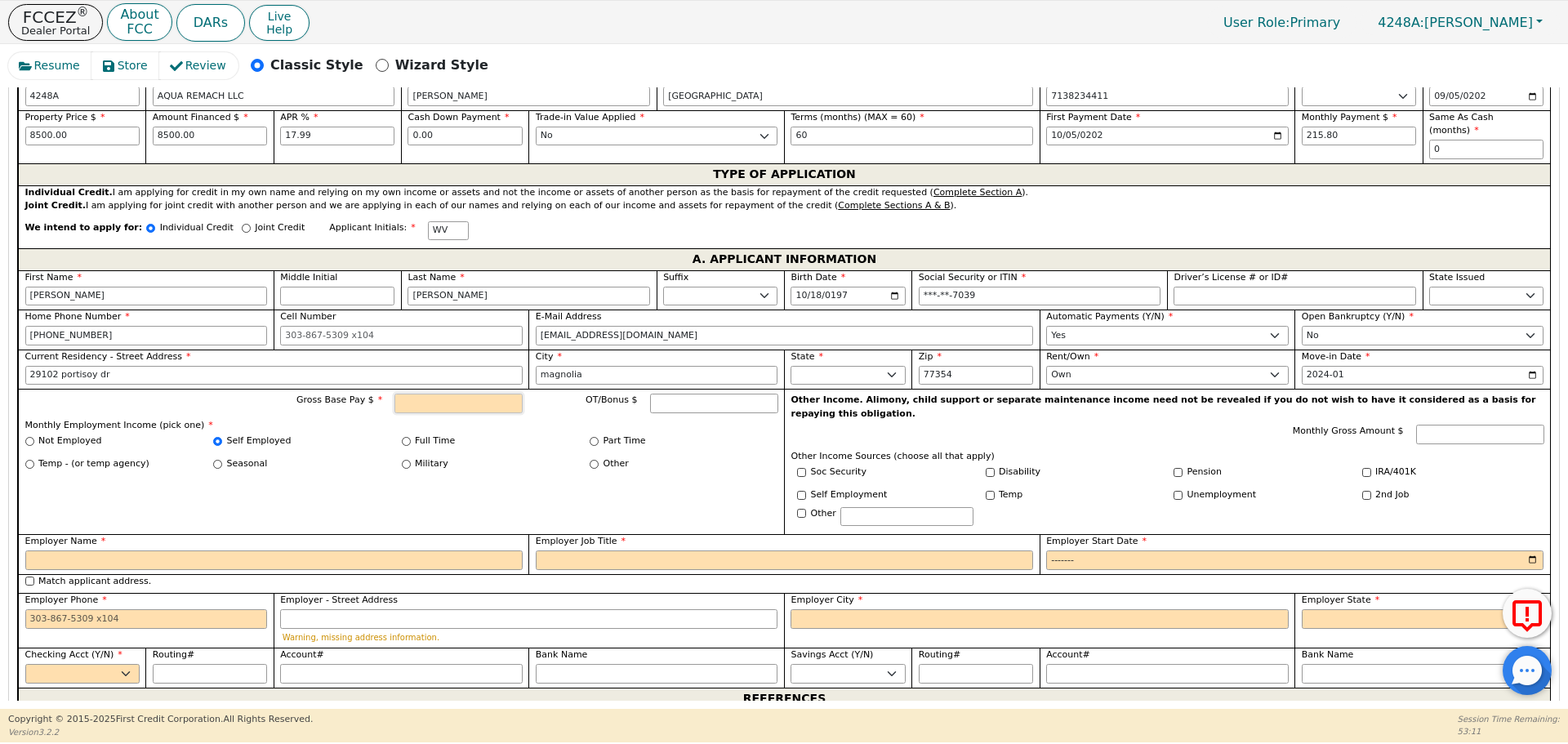
click at [498, 393] on input "Gross Base Pay $" at bounding box center [458, 403] width 128 height 20
click at [322, 550] on input "Employer Name" at bounding box center [274, 560] width 498 height 20
type input "8000.00"
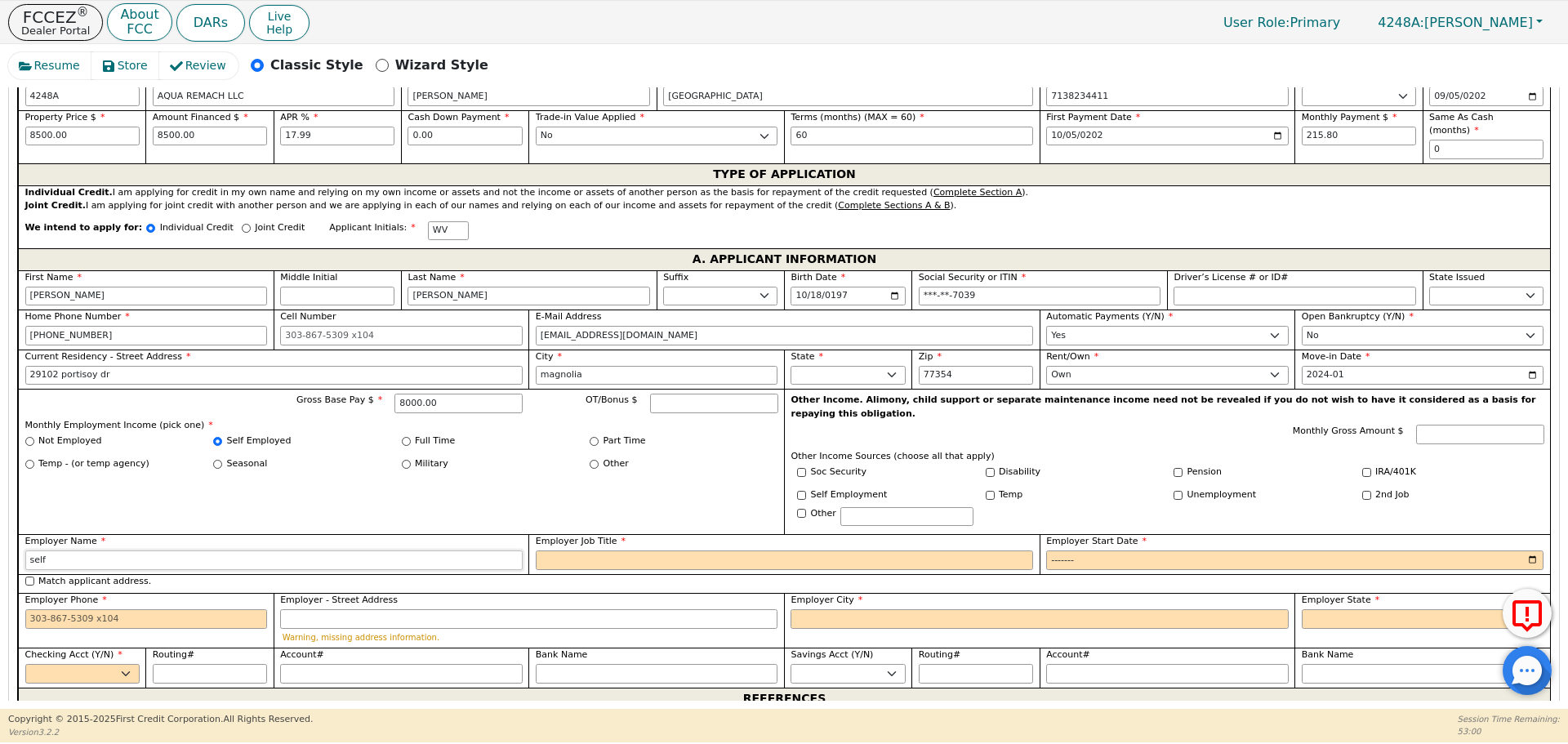
type input "self"
type input "taqueria owner"
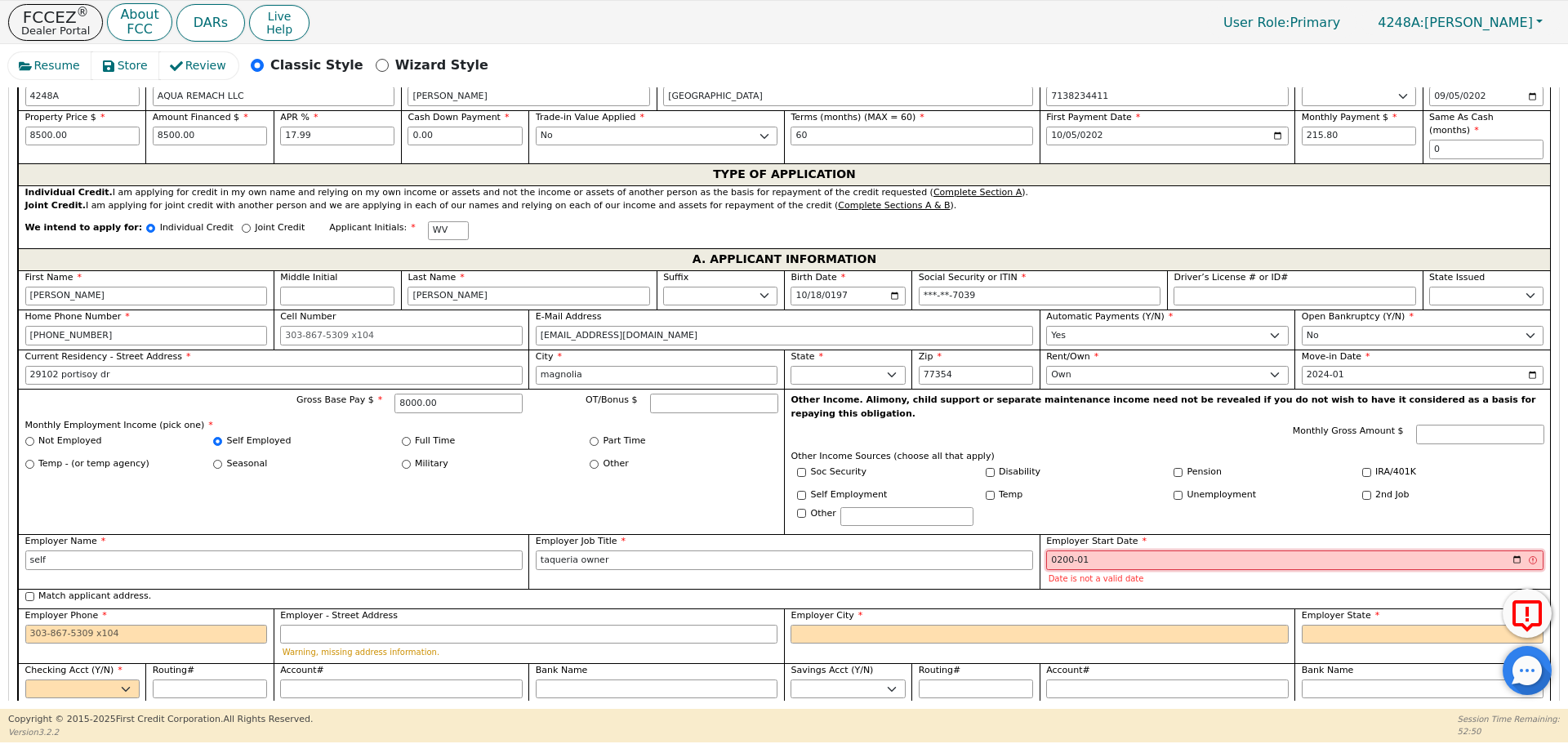
type input "2005-01"
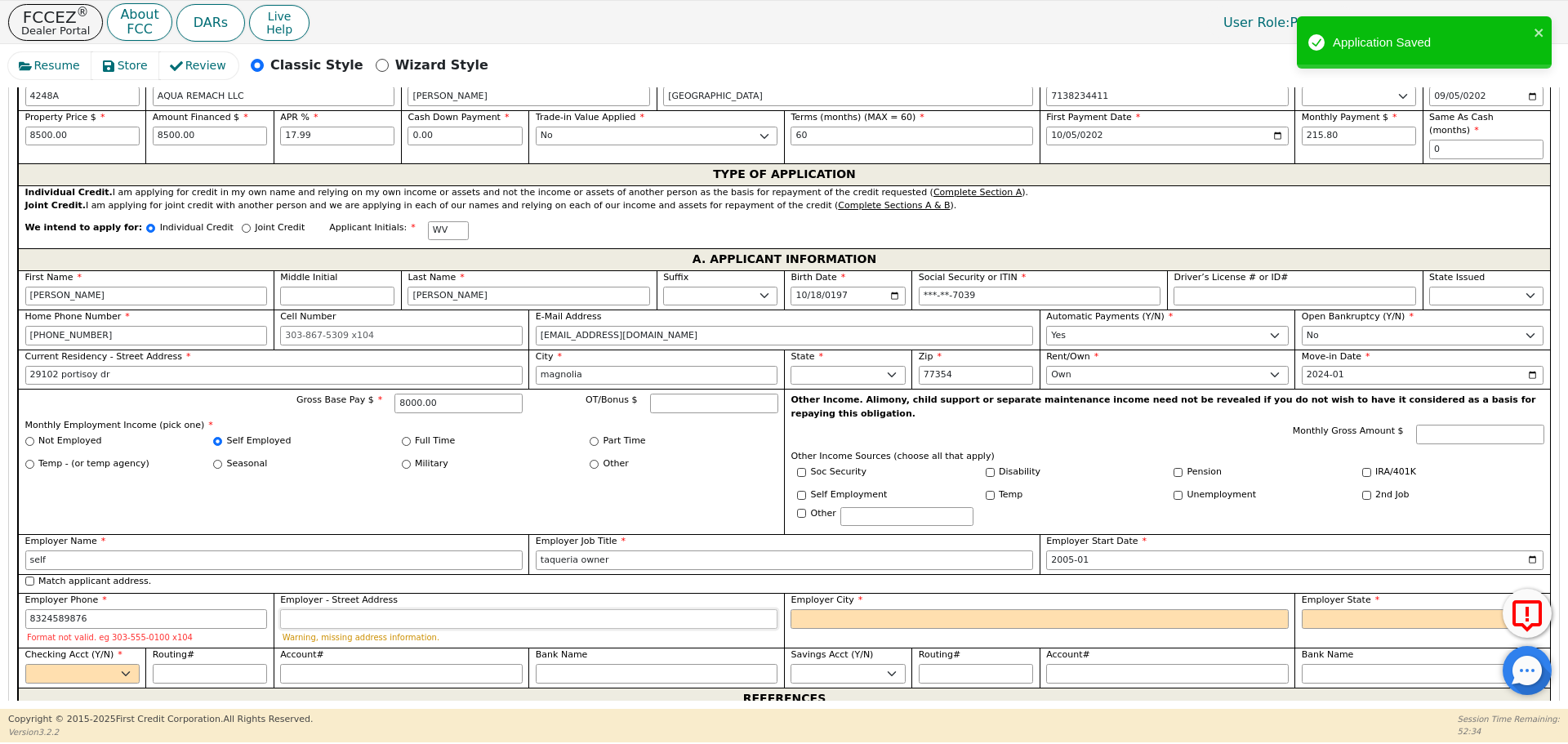
type input "[PHONE_NUMBER]"
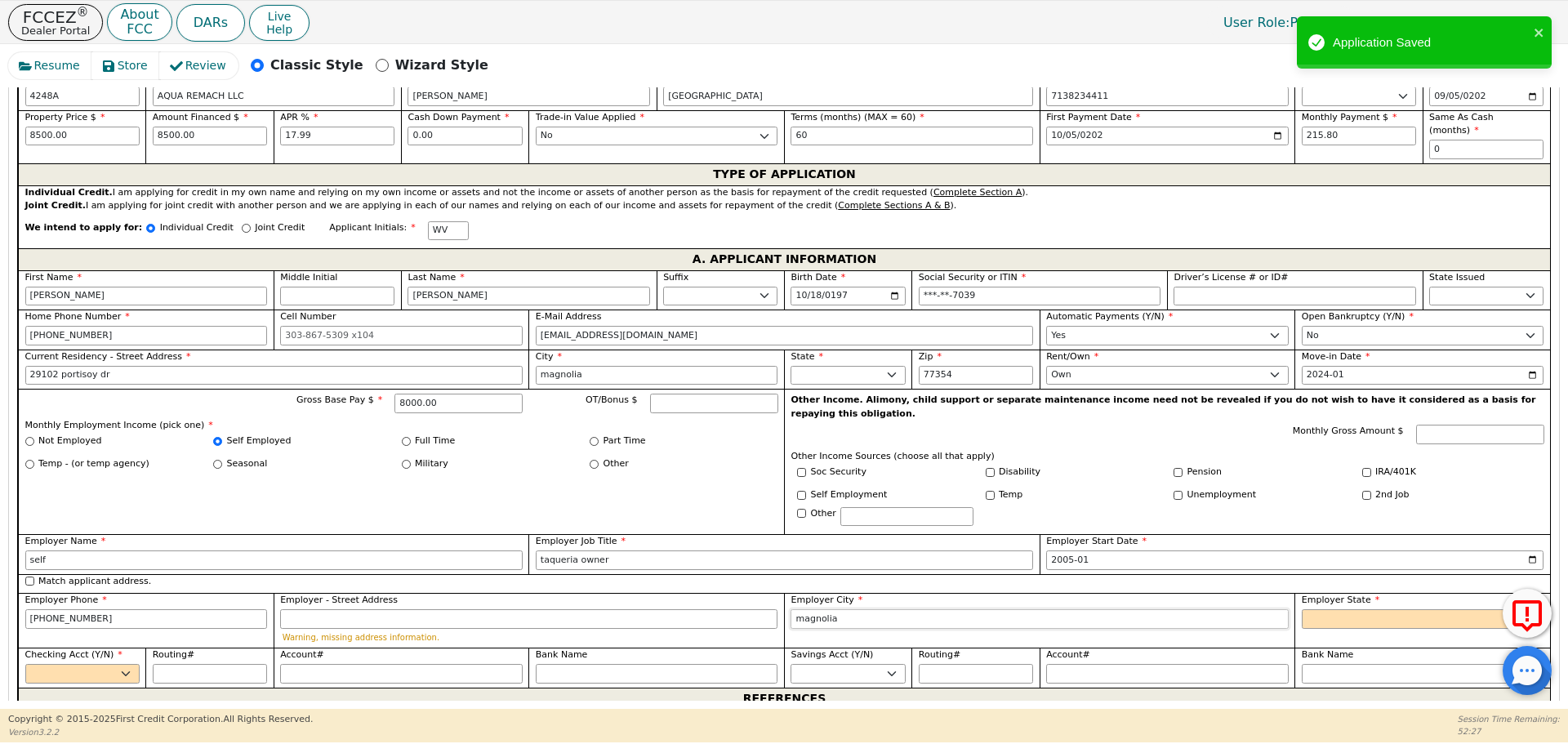
type input "magnolia"
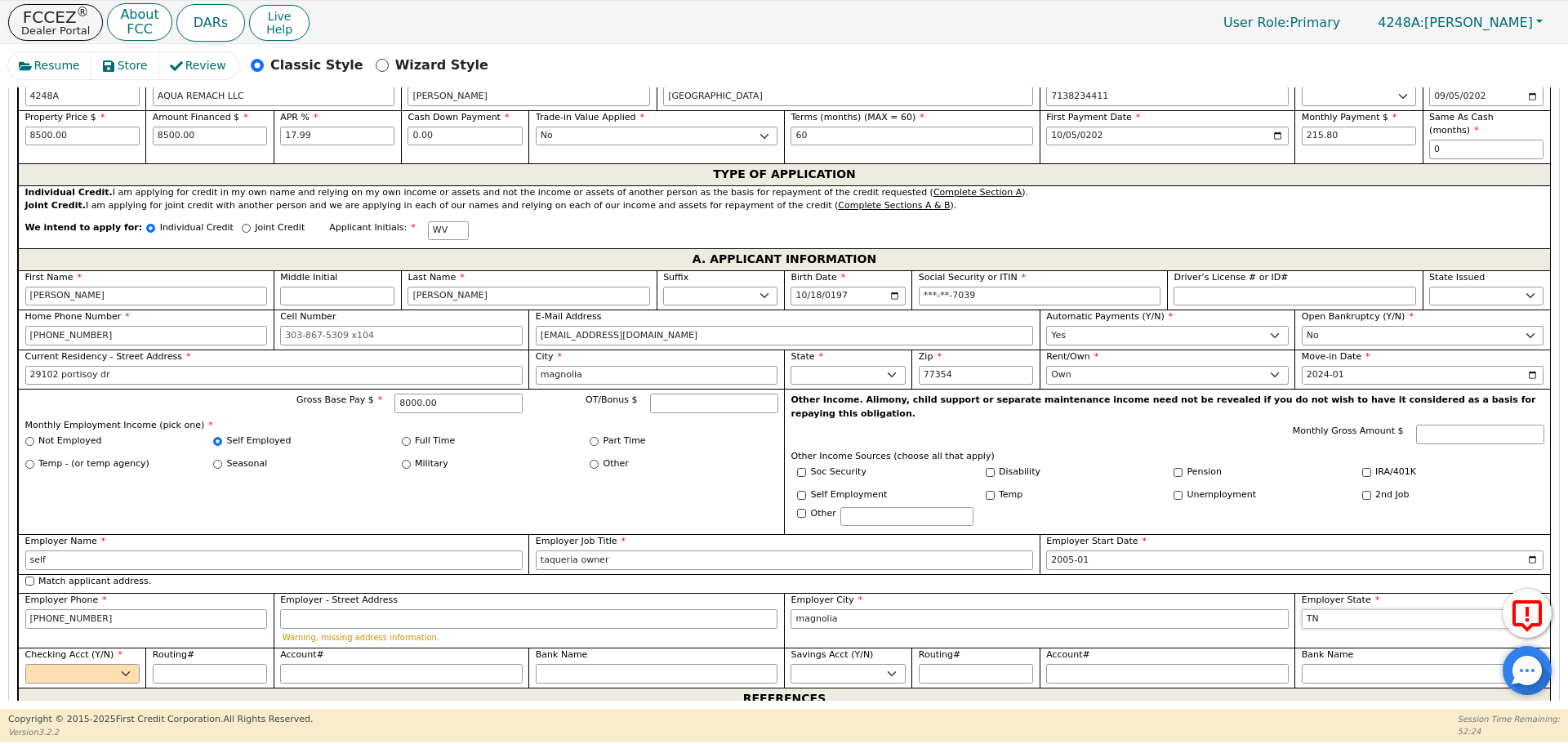
select select "[GEOGRAPHIC_DATA]"
select select "y"
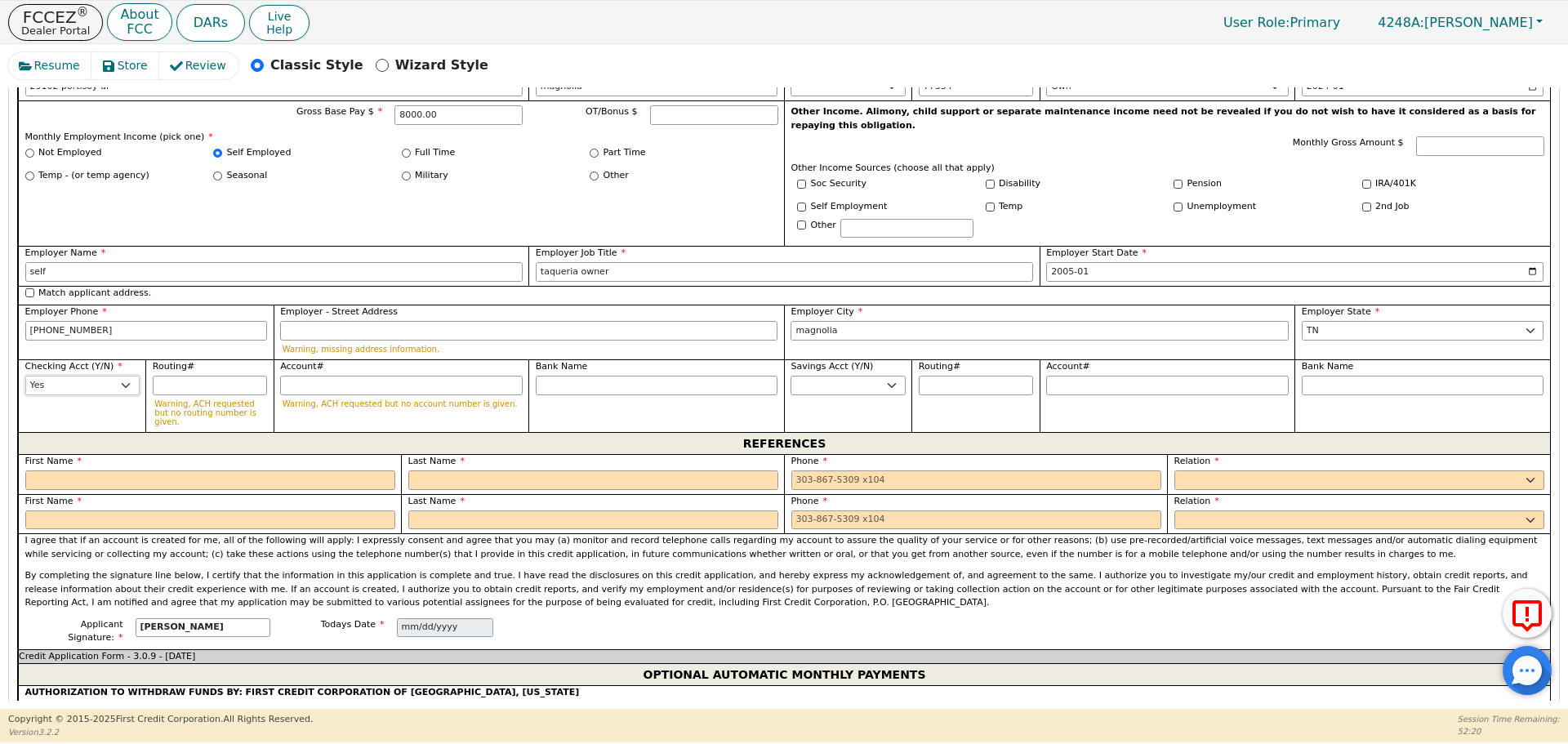
scroll to position [1099, 0]
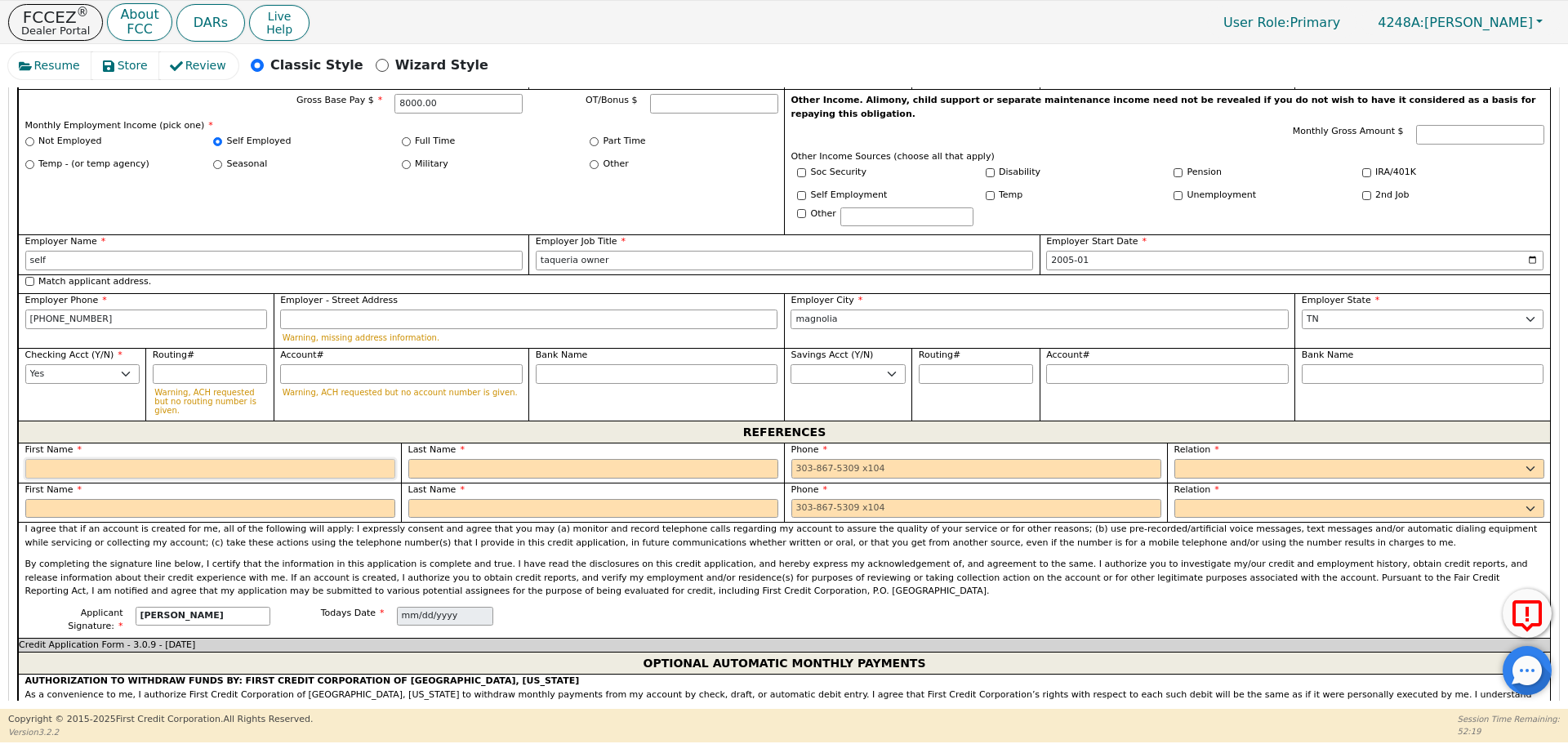
click at [269, 459] on input "text" at bounding box center [210, 468] width 370 height 20
type input "[PERSON_NAME]"
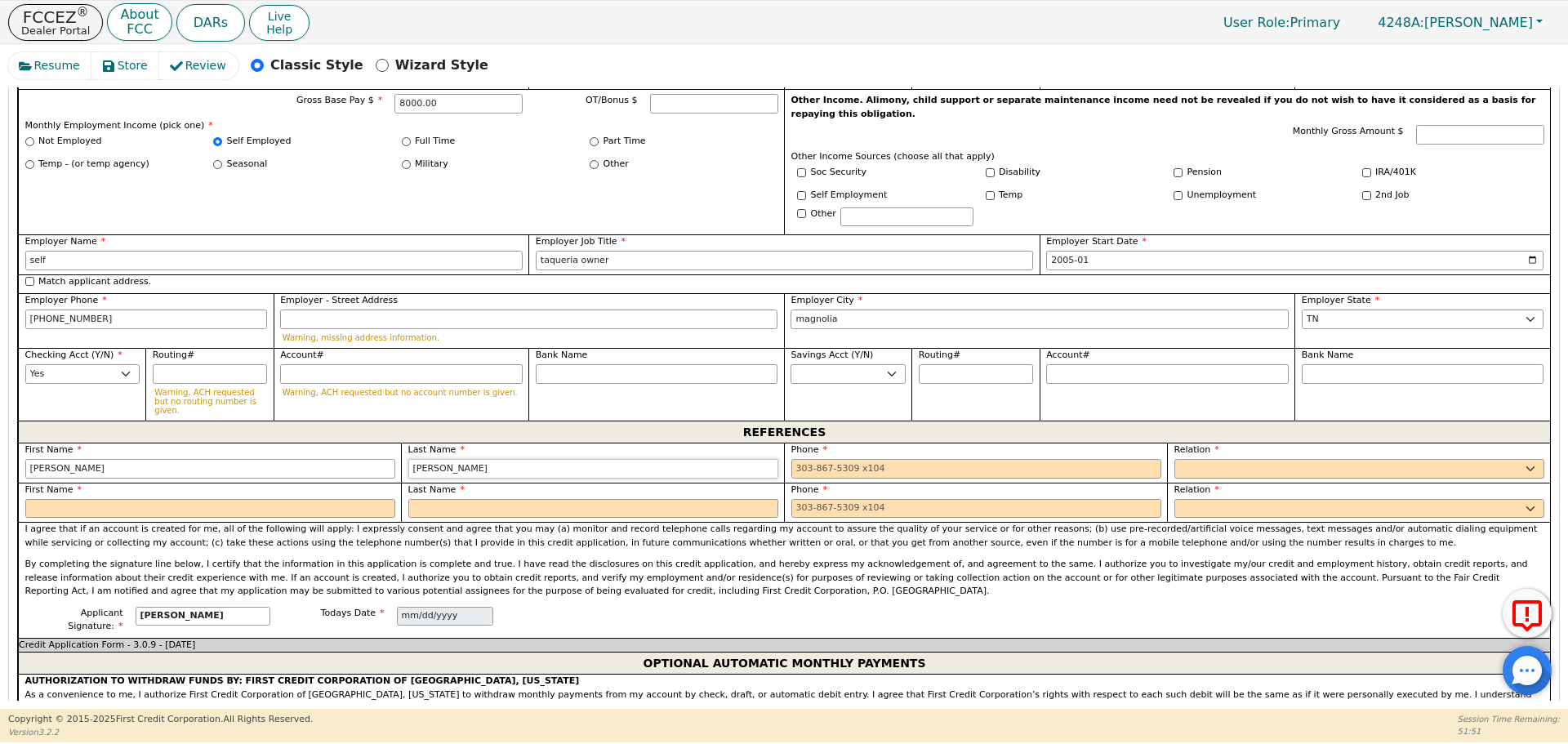
type input "[PERSON_NAME]"
click at [150, 499] on input "text" at bounding box center [210, 508] width 370 height 20
type input "[PERSON_NAME]"
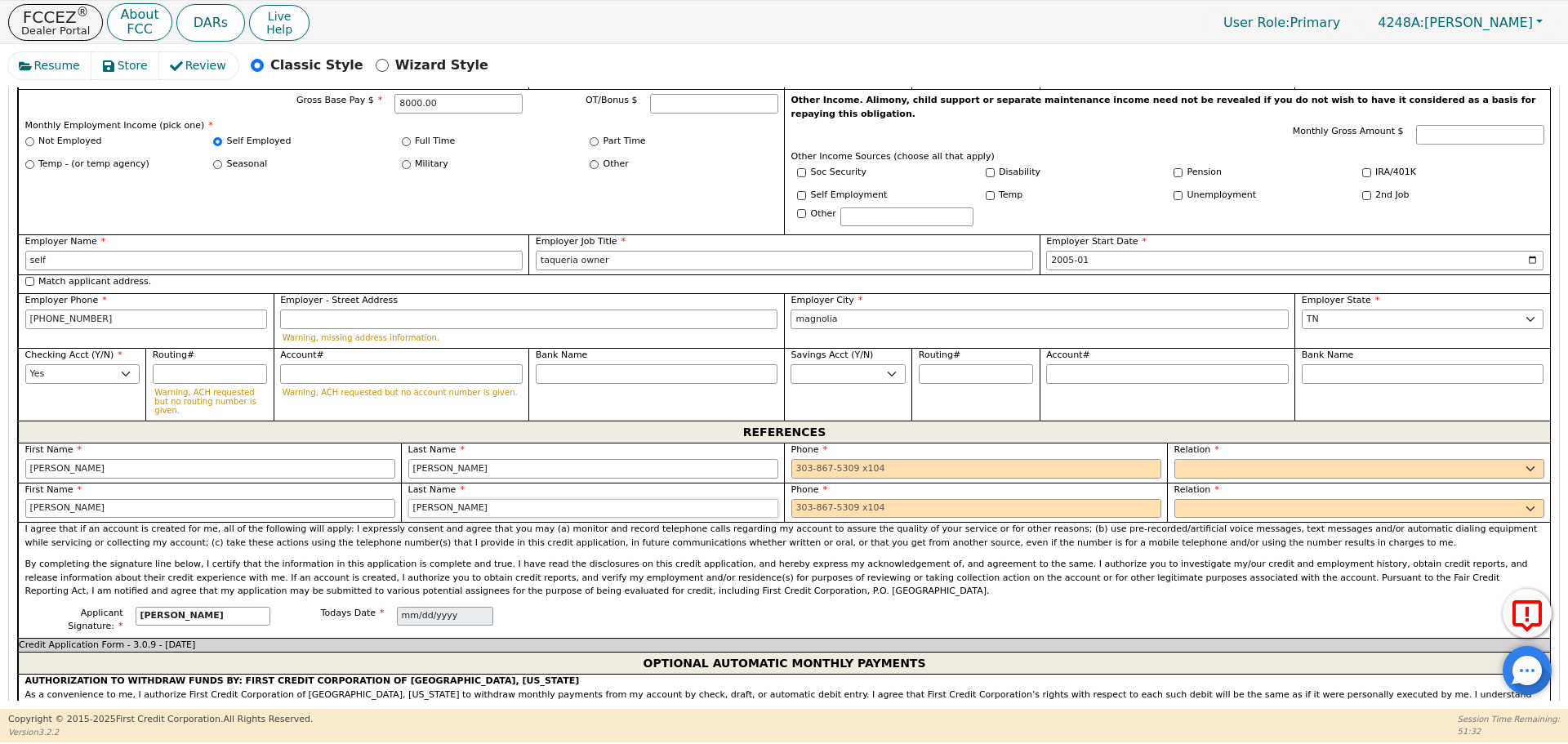
type input "[PERSON_NAME]"
click at [977, 443] on label "Phone" at bounding box center [976, 450] width 370 height 14
click at [975, 459] on input "tel" at bounding box center [976, 468] width 370 height 20
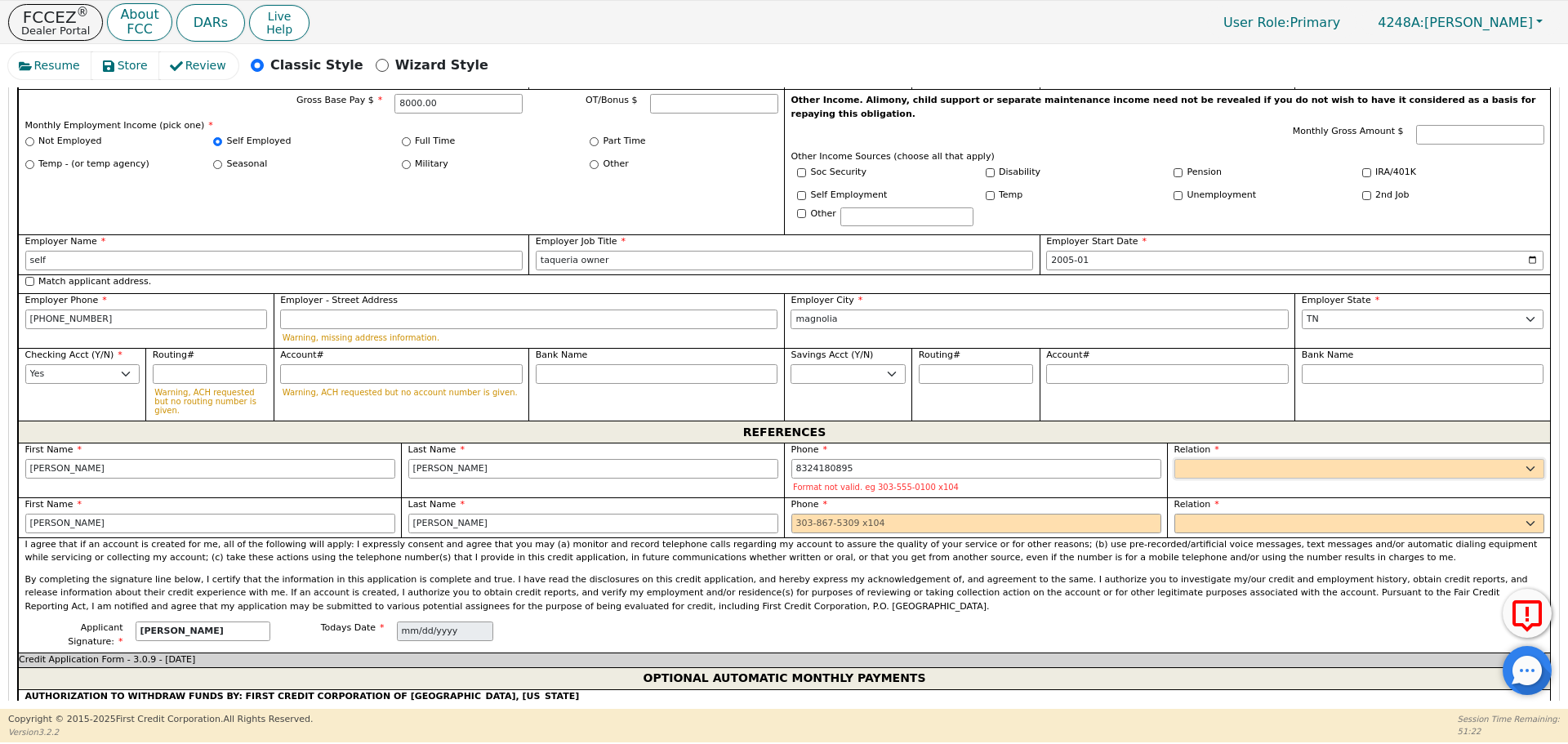
type input "[PHONE_NUMBER]"
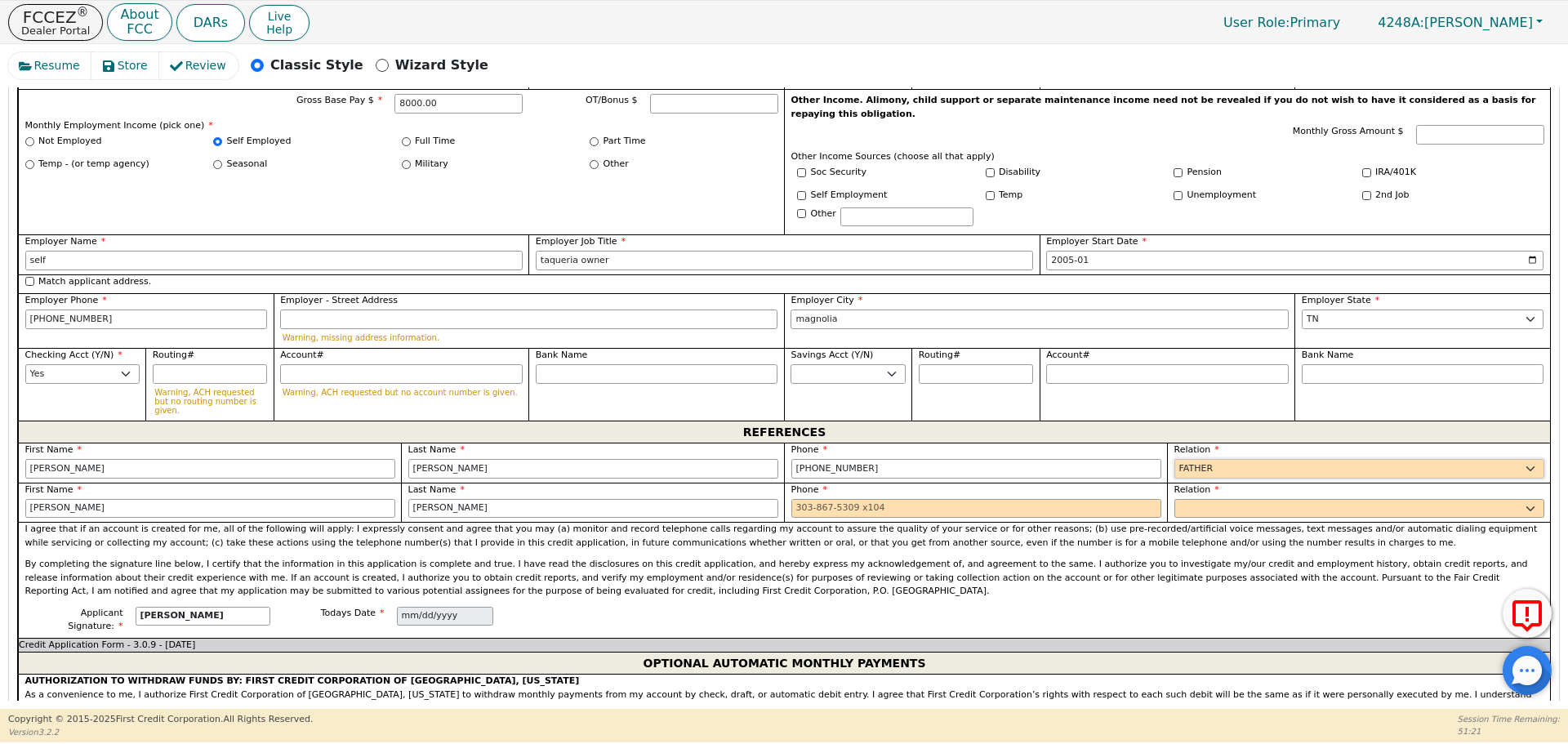
select select "FRIEND"
click at [993, 499] on input "tel" at bounding box center [976, 508] width 370 height 20
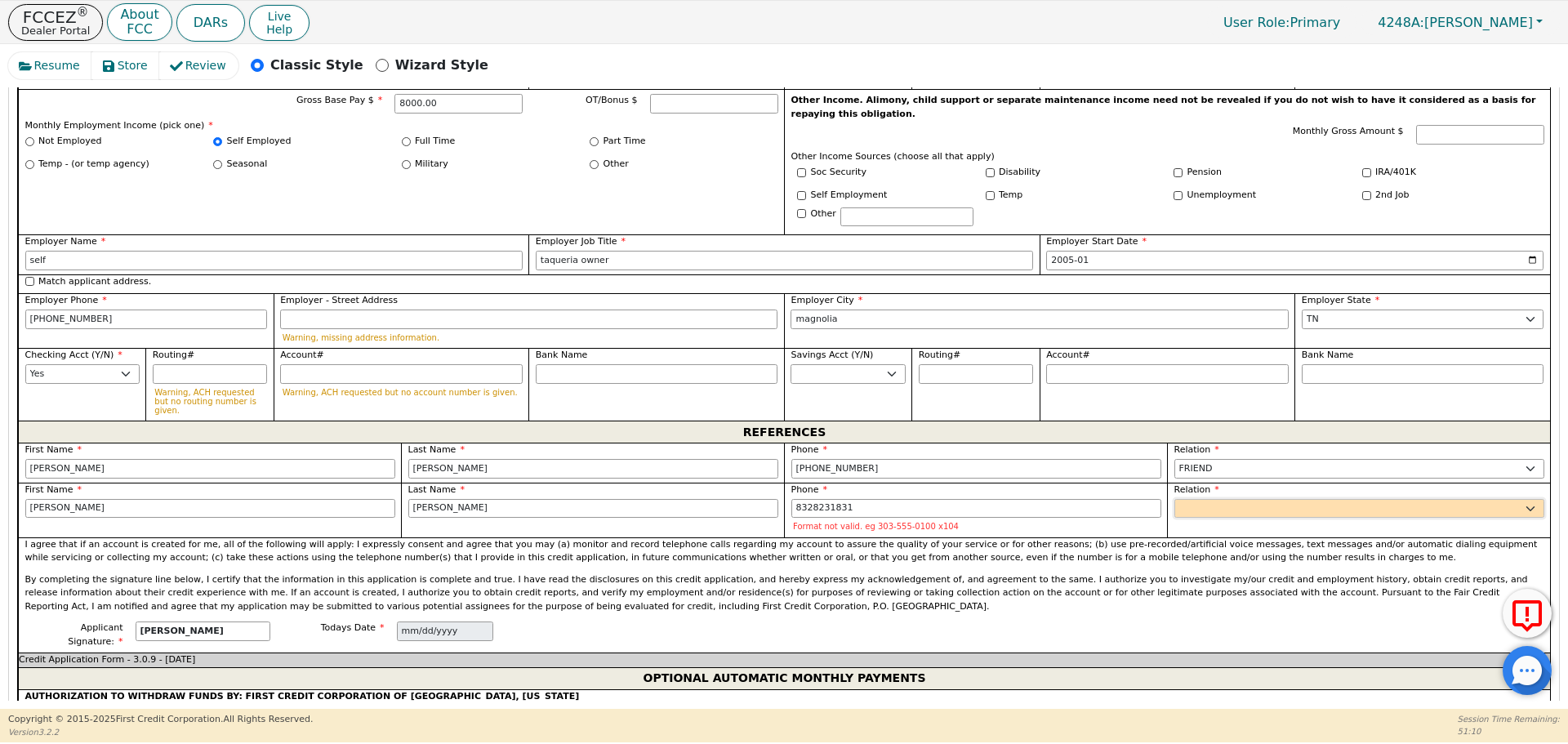
type input "[PHONE_NUMBER]"
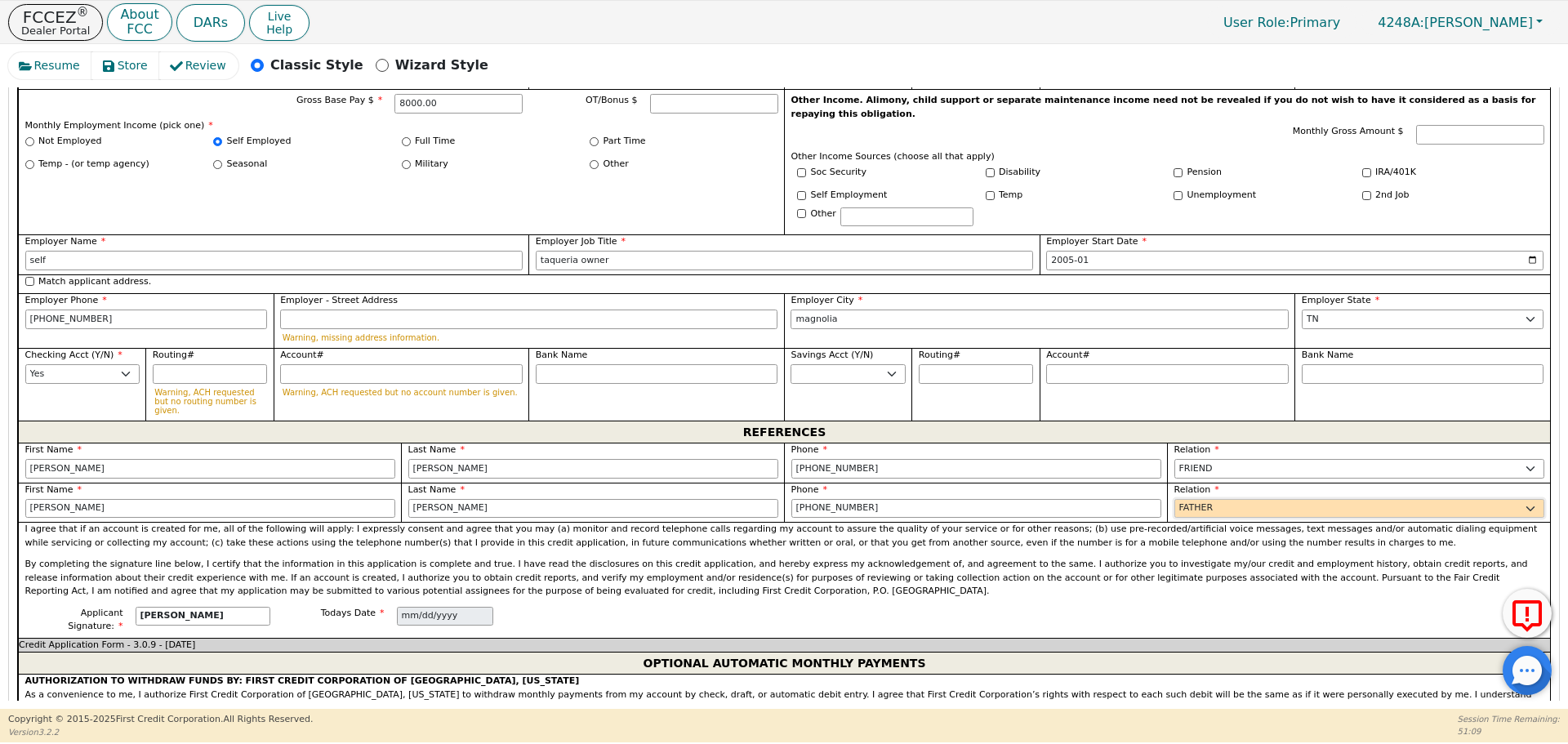
select select "FRIEND"
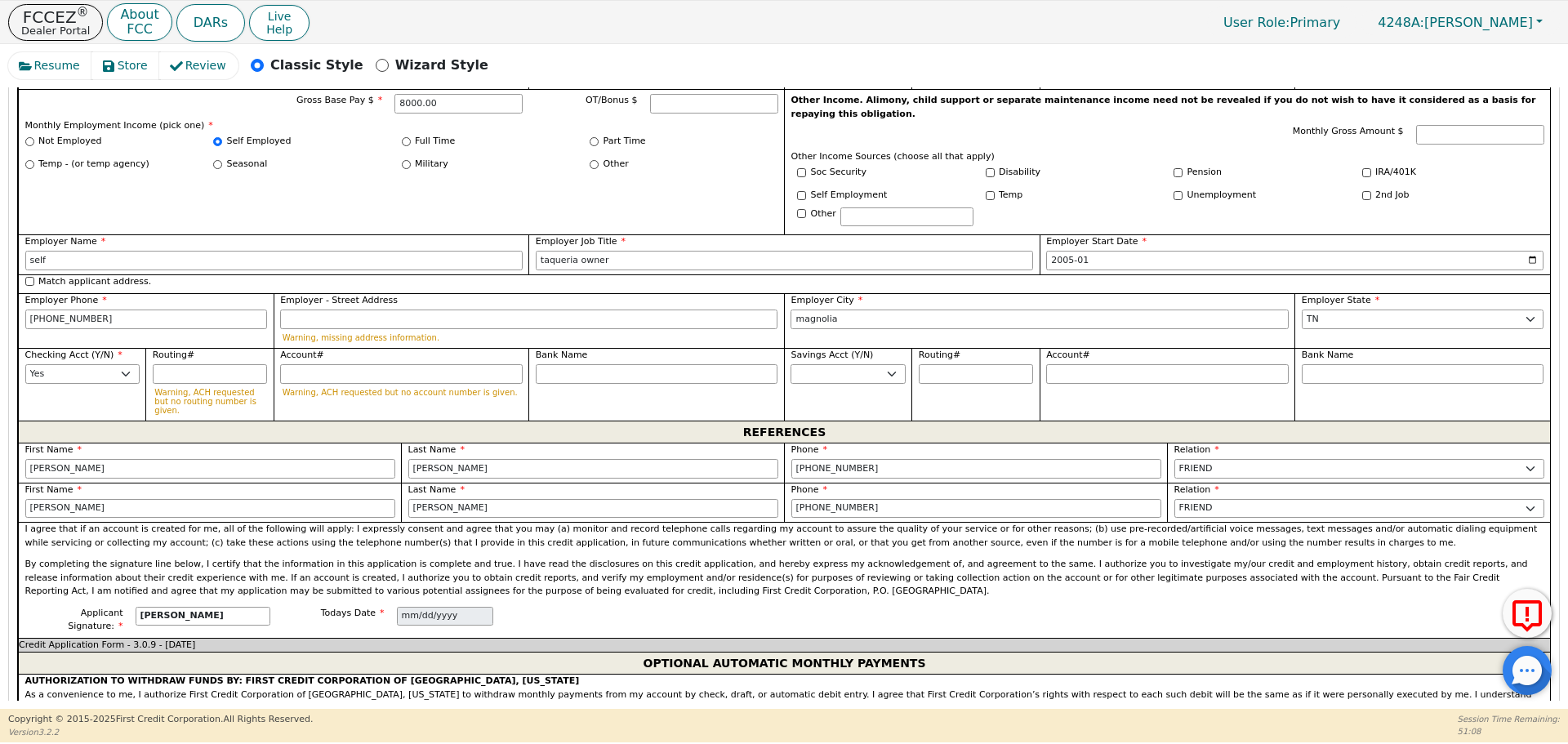
click at [976, 568] on div "I agree that if an account is created for me, all of the following will apply: …" at bounding box center [784, 564] width 1532 height 85
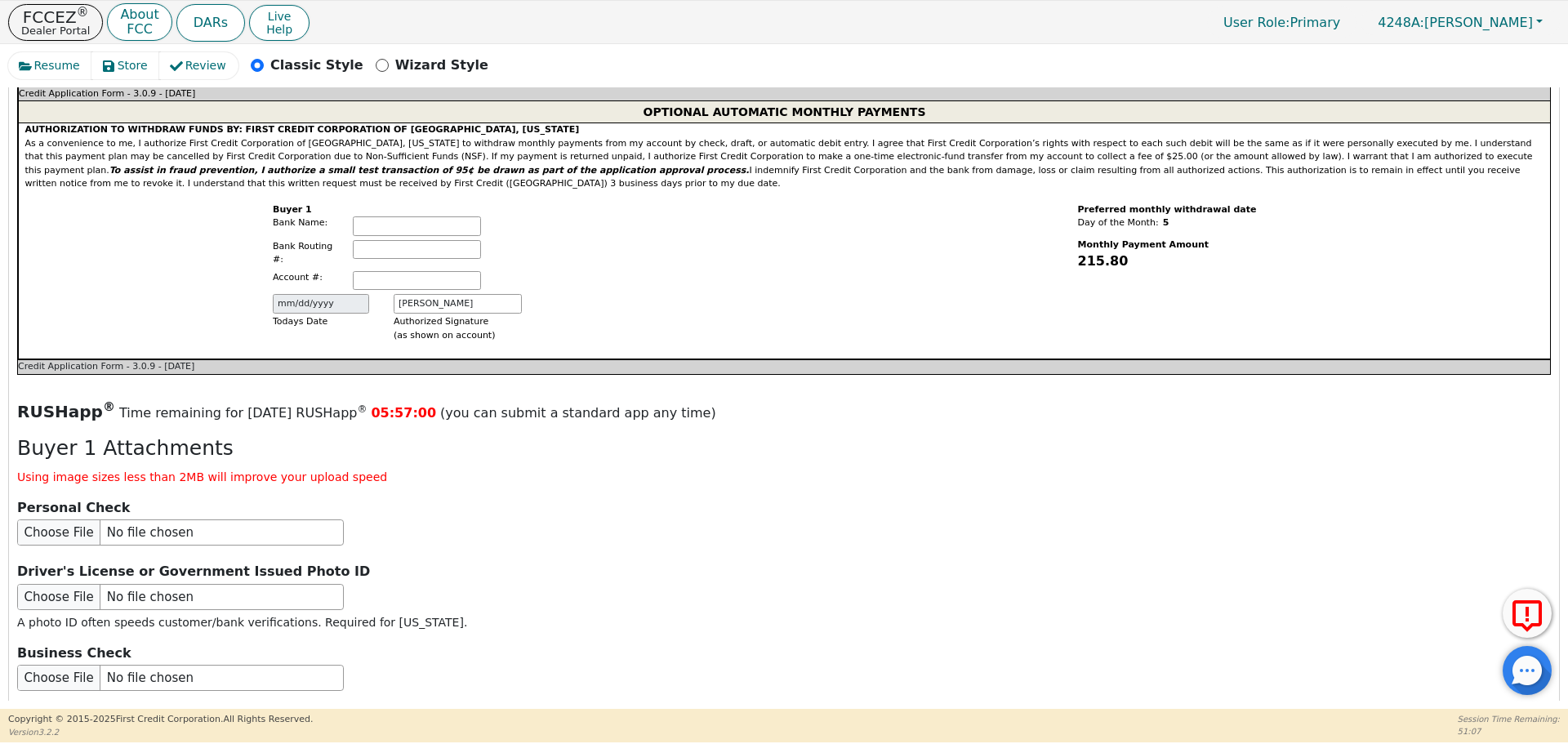
scroll to position [1972, 0]
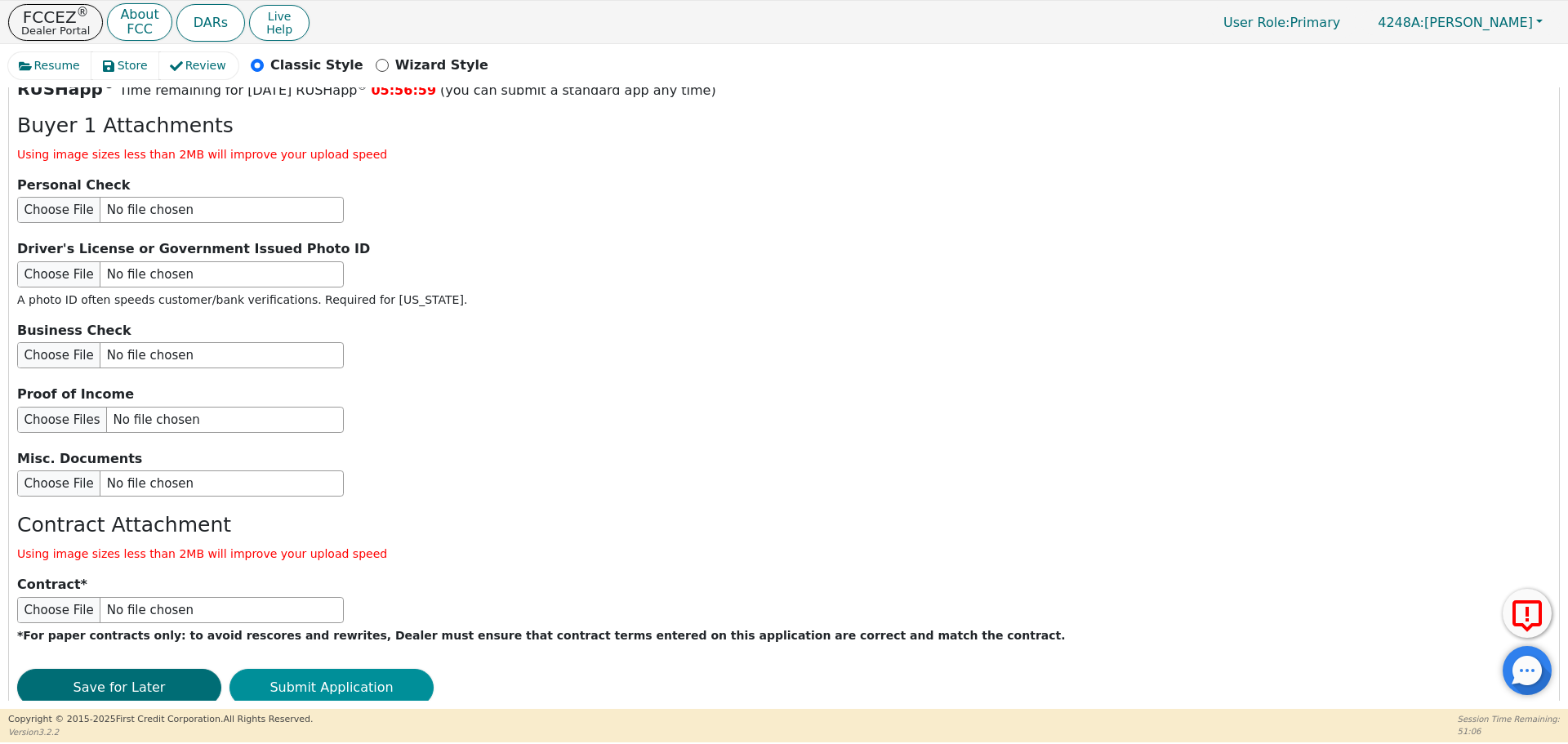
click at [325, 669] on button "Submit Application" at bounding box center [331, 688] width 204 height 38
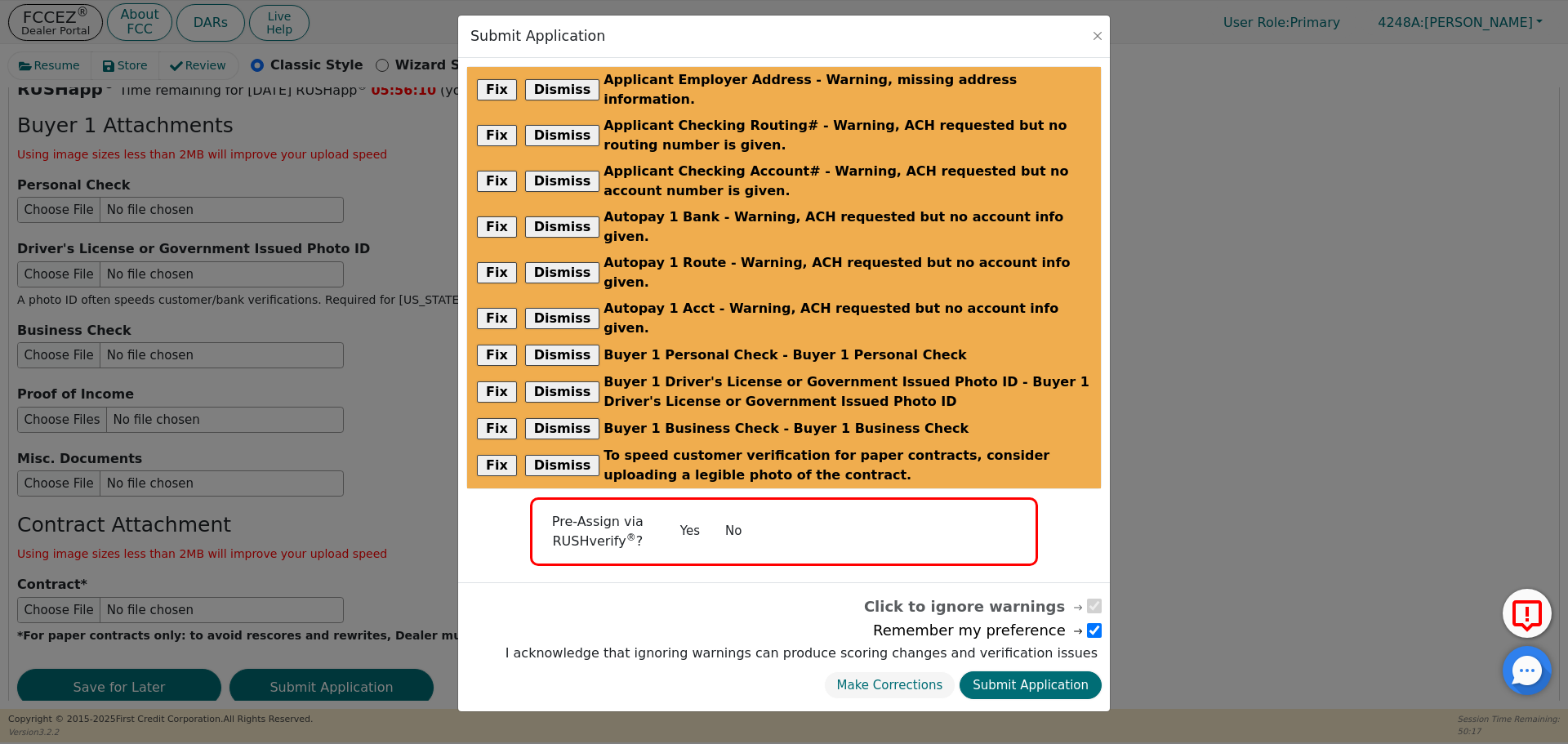
click at [1031, 667] on div "Make Corrections Submit Application" at bounding box center [802, 685] width 600 height 37
click at [1030, 671] on button "Submit Application" at bounding box center [1031, 685] width 142 height 28
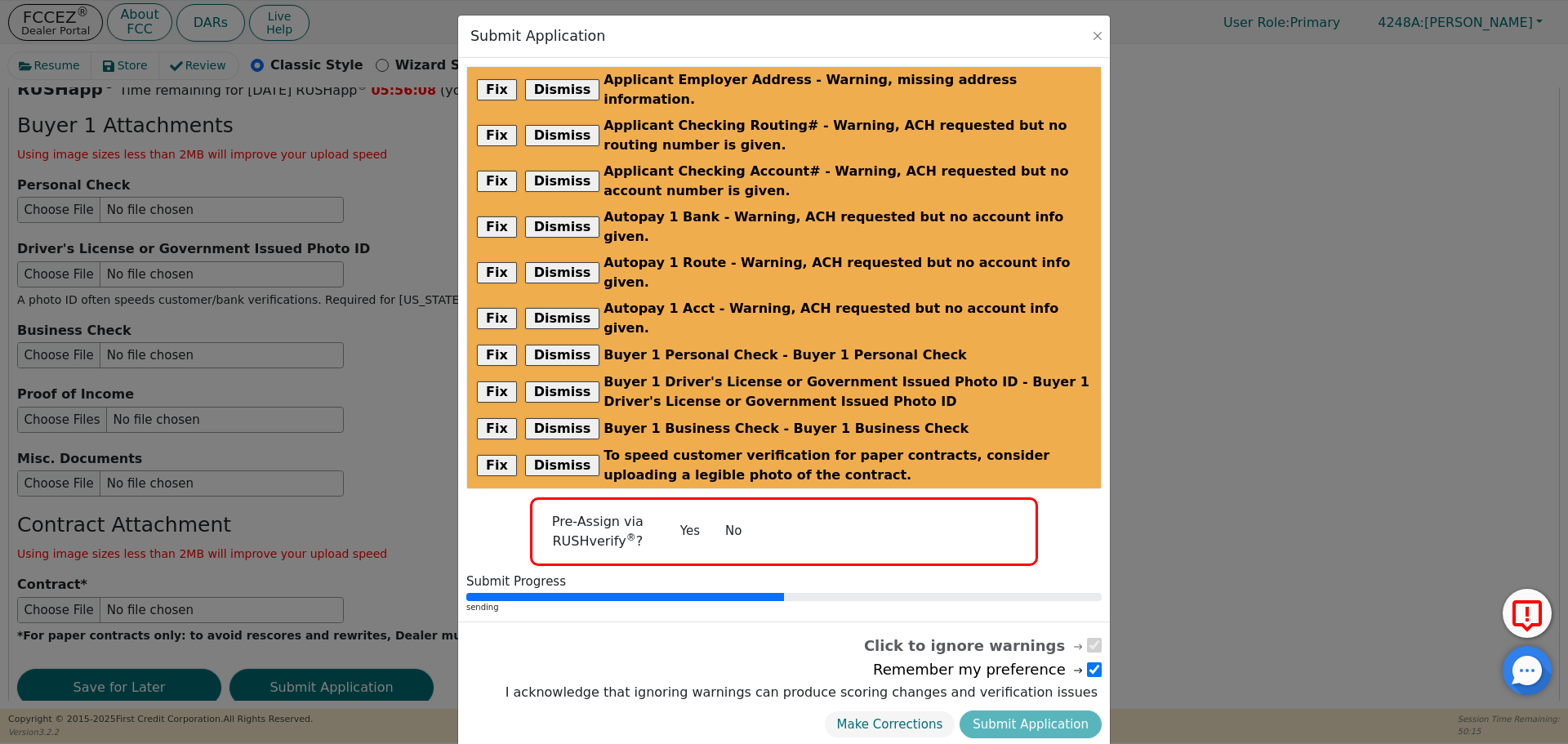
radio input "false"
checkbox input "false"
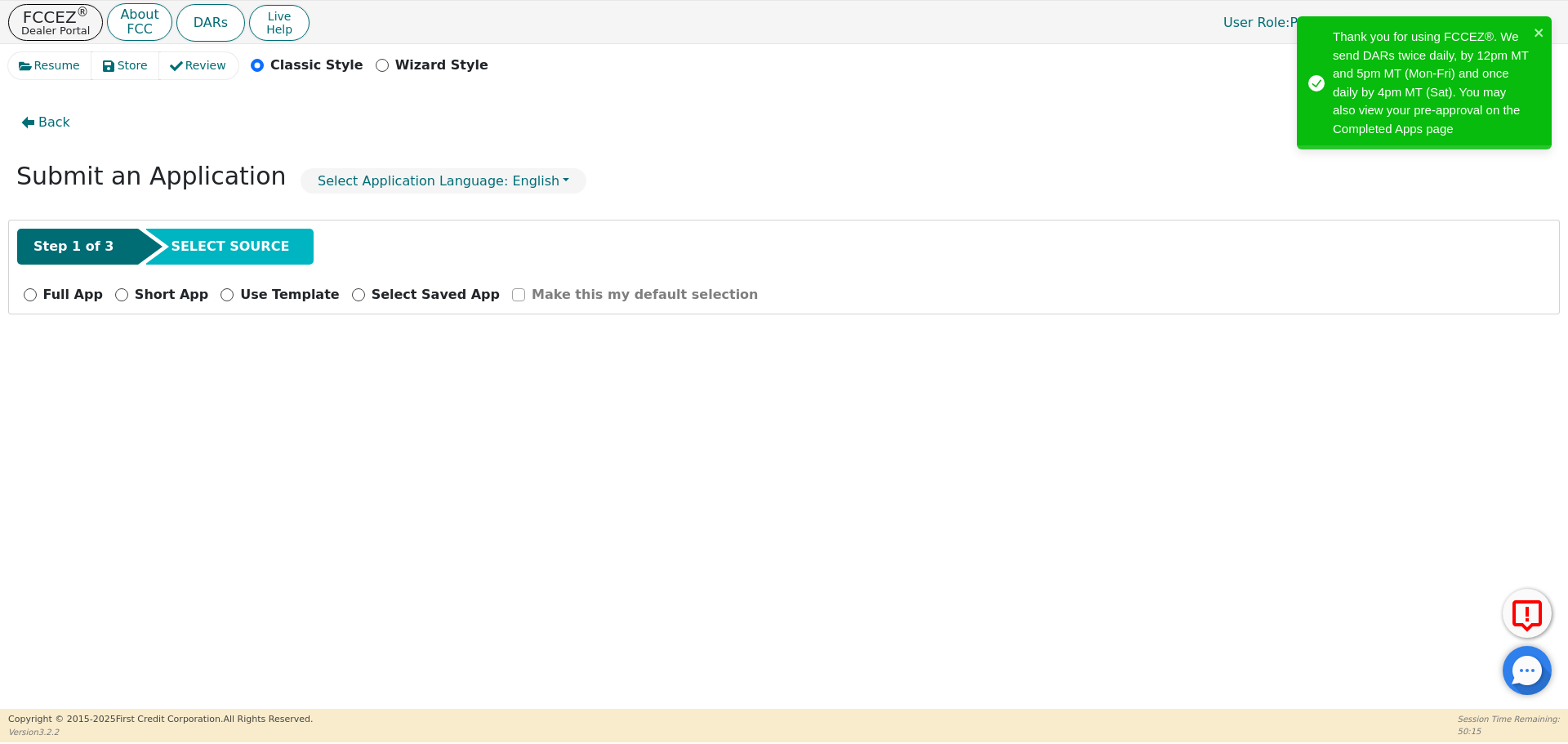
scroll to position [0, 0]
